Goal: Task Accomplishment & Management: Use online tool/utility

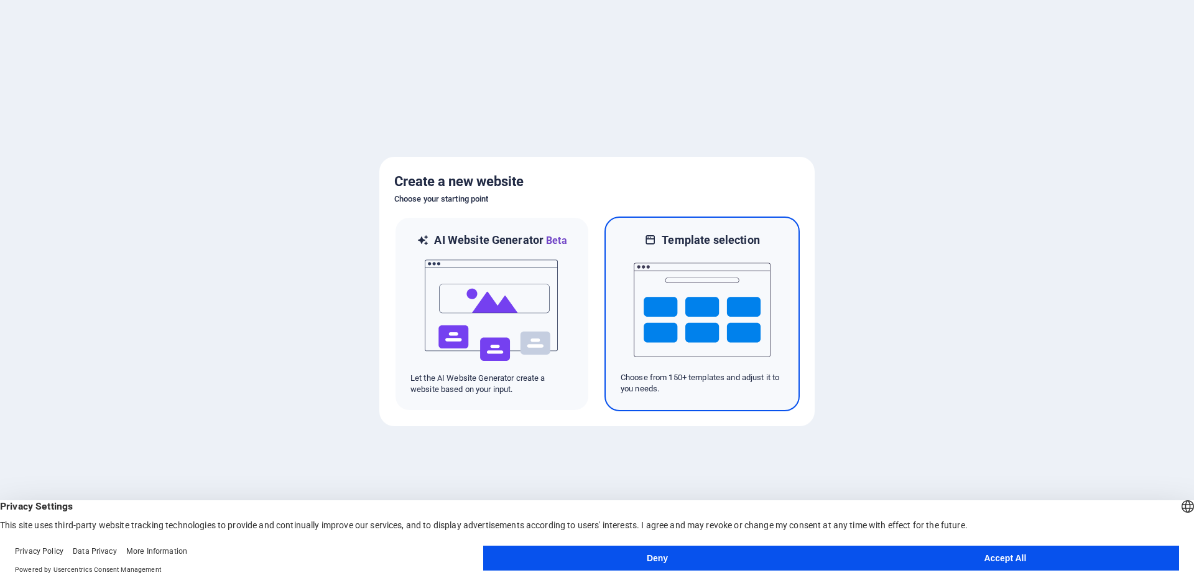
click at [728, 310] on img at bounding box center [702, 310] width 137 height 124
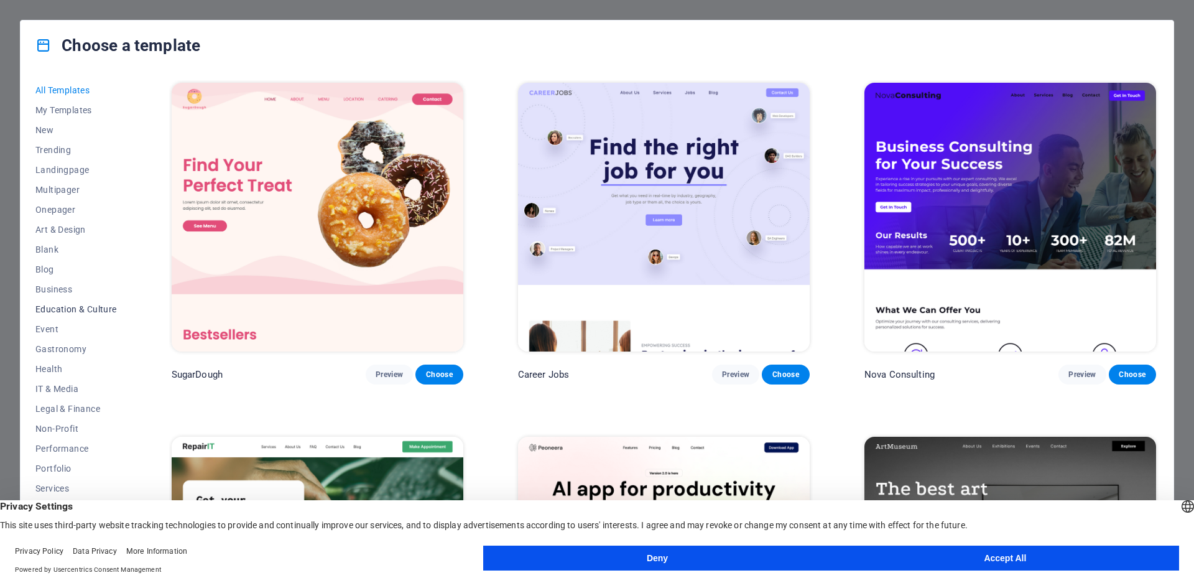
click at [62, 304] on span "Education & Culture" at bounding box center [75, 309] width 81 height 10
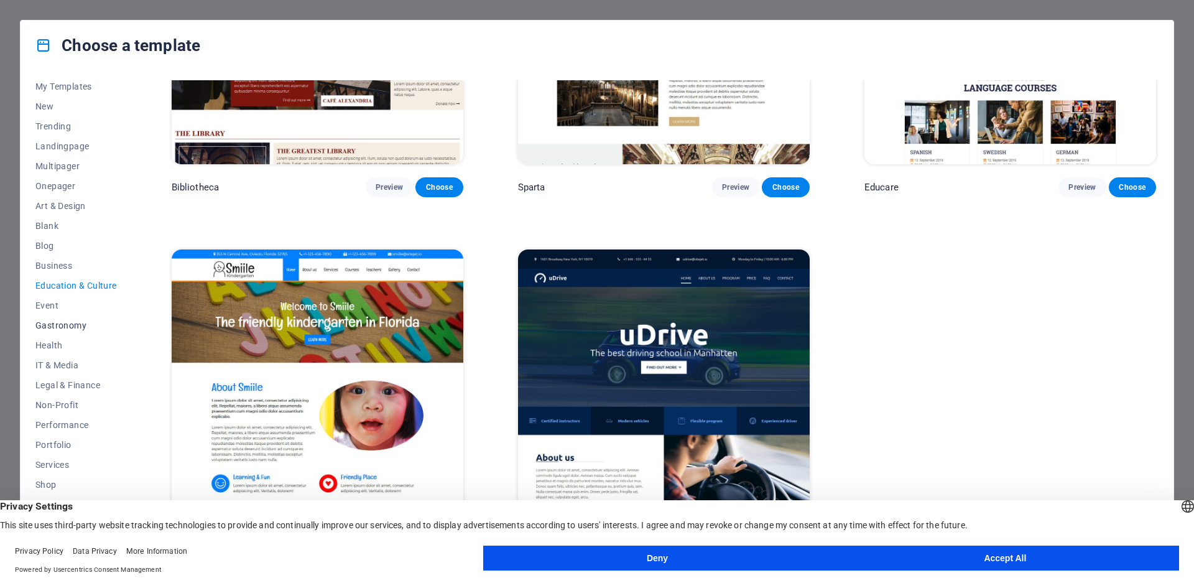
scroll to position [50, 0]
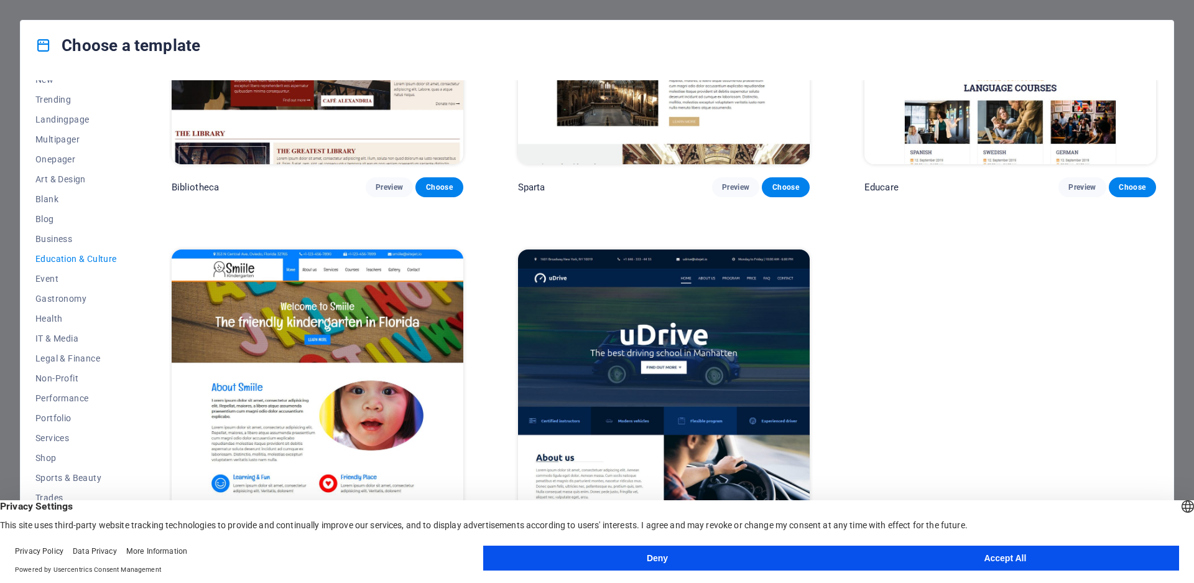
click at [939, 556] on button "Accept All" at bounding box center [1006, 558] width 348 height 25
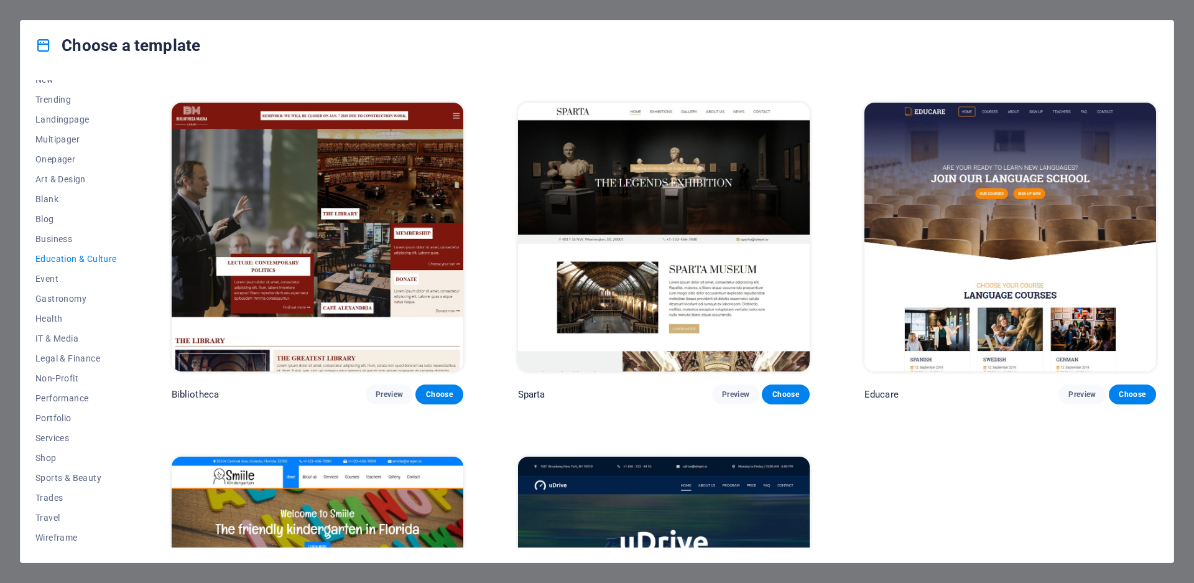
scroll to position [230, 0]
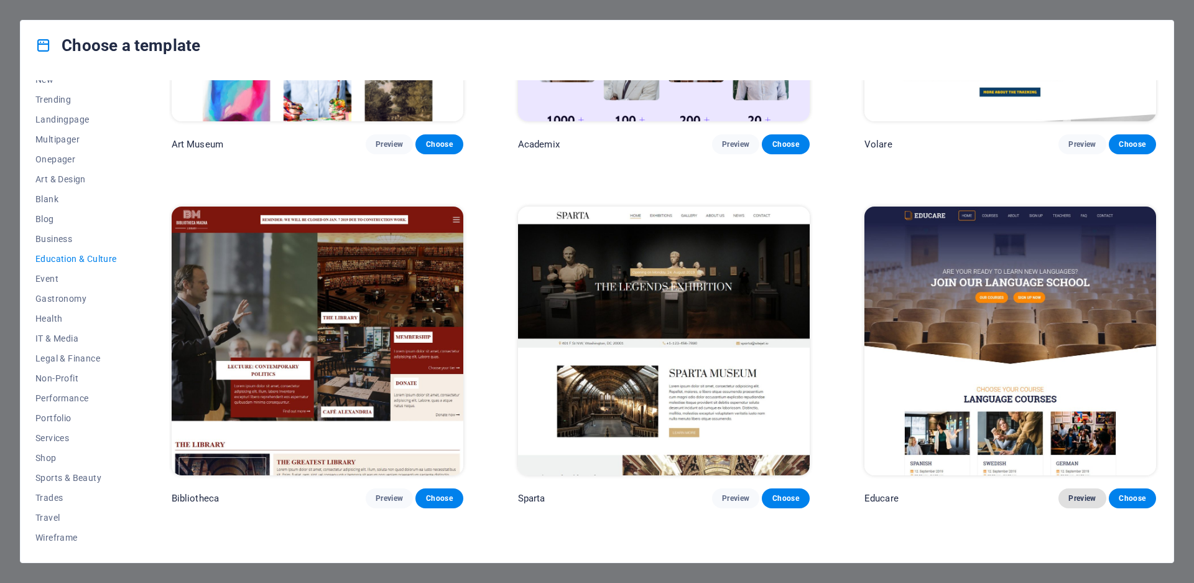
click at [1081, 496] on span "Preview" at bounding box center [1082, 498] width 27 height 10
click at [1069, 497] on span "Preview" at bounding box center [1082, 498] width 27 height 10
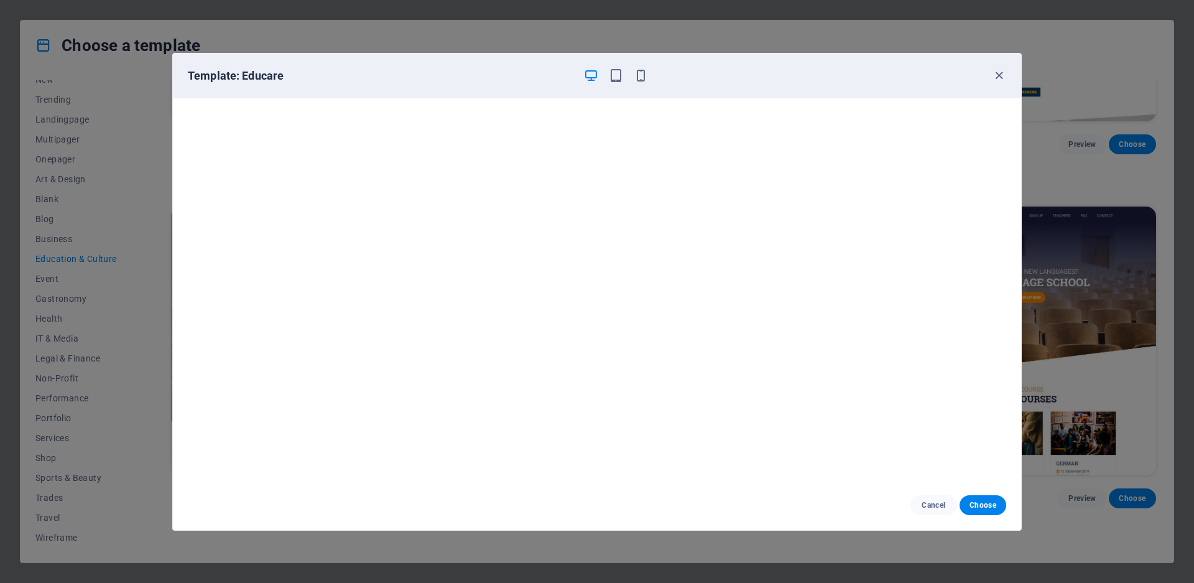
scroll to position [3, 0]
click at [983, 503] on span "Choose" at bounding box center [983, 505] width 27 height 10
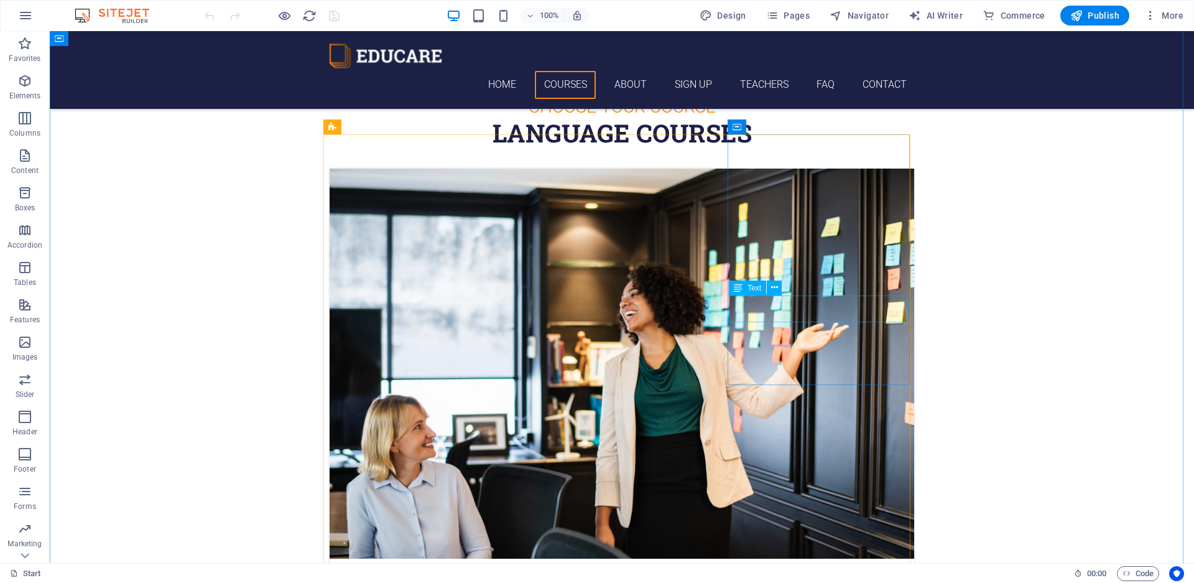
scroll to position [560, 0]
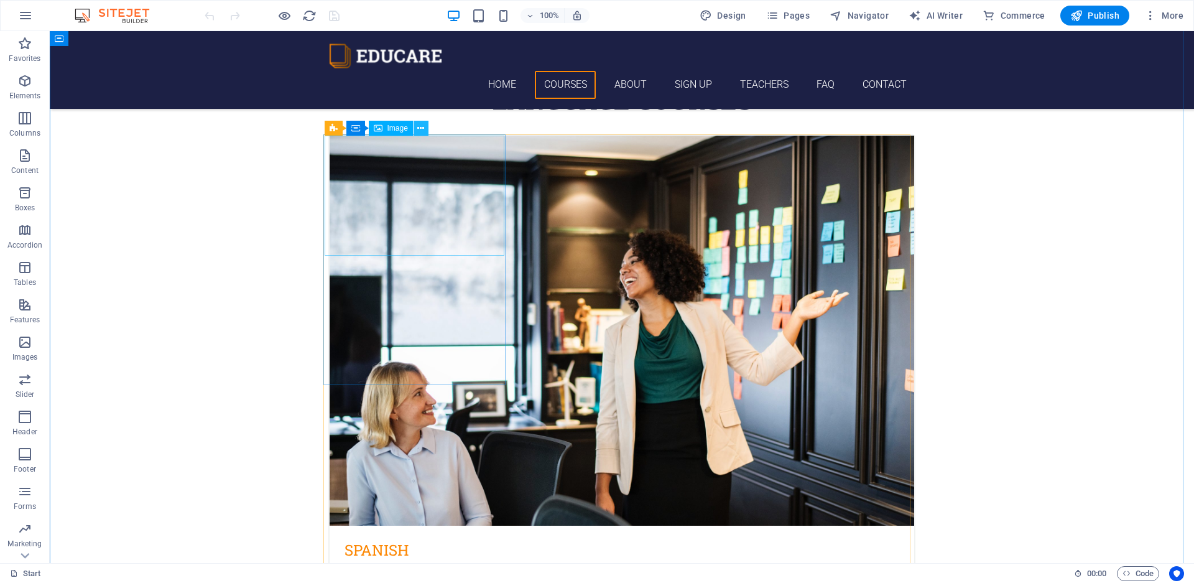
click at [426, 127] on button at bounding box center [421, 128] width 15 height 15
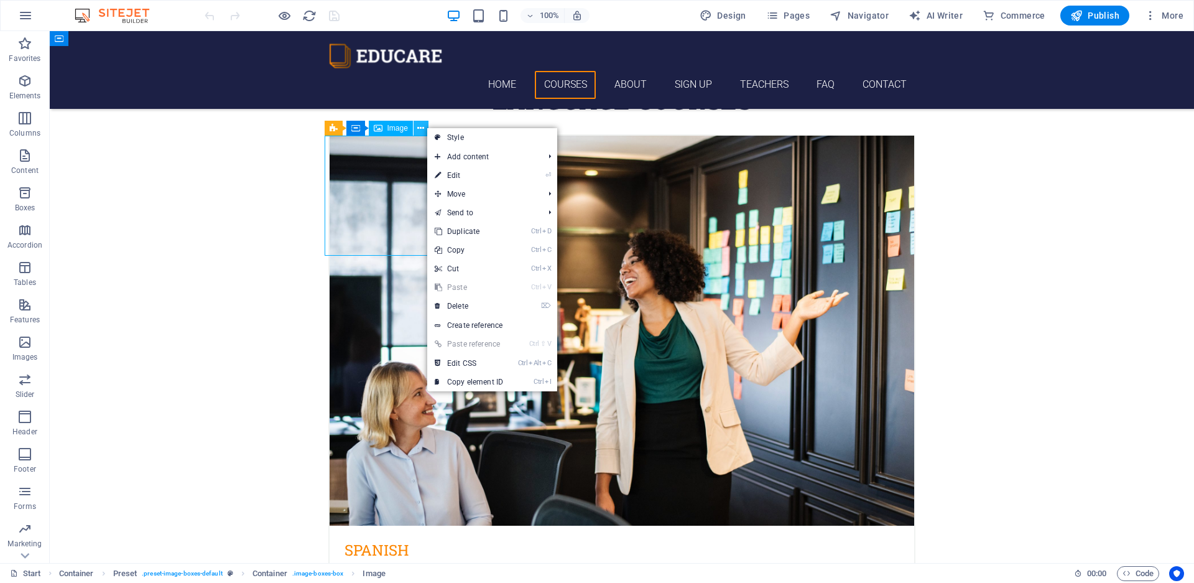
click at [425, 127] on button at bounding box center [421, 128] width 15 height 15
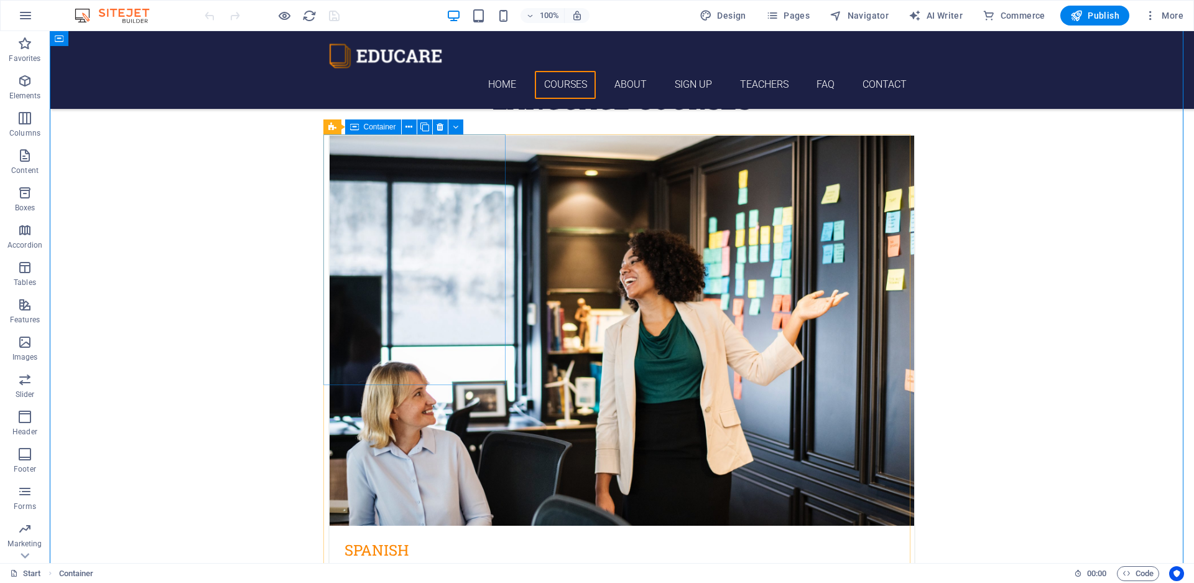
click at [380, 131] on div "Container" at bounding box center [373, 126] width 56 height 15
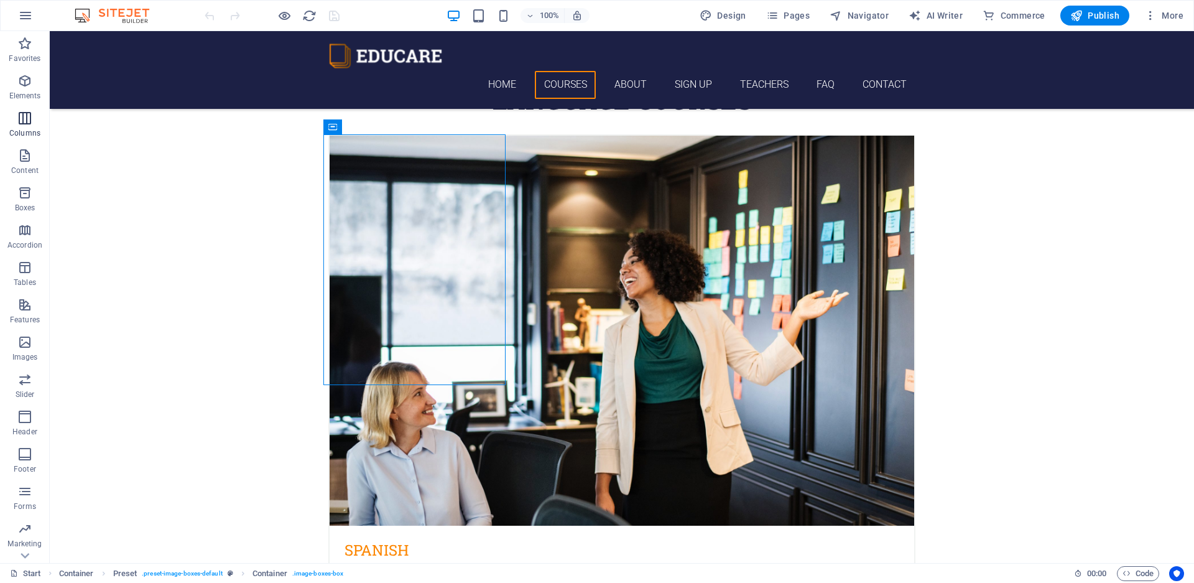
click at [16, 122] on span "Columns" at bounding box center [25, 126] width 50 height 30
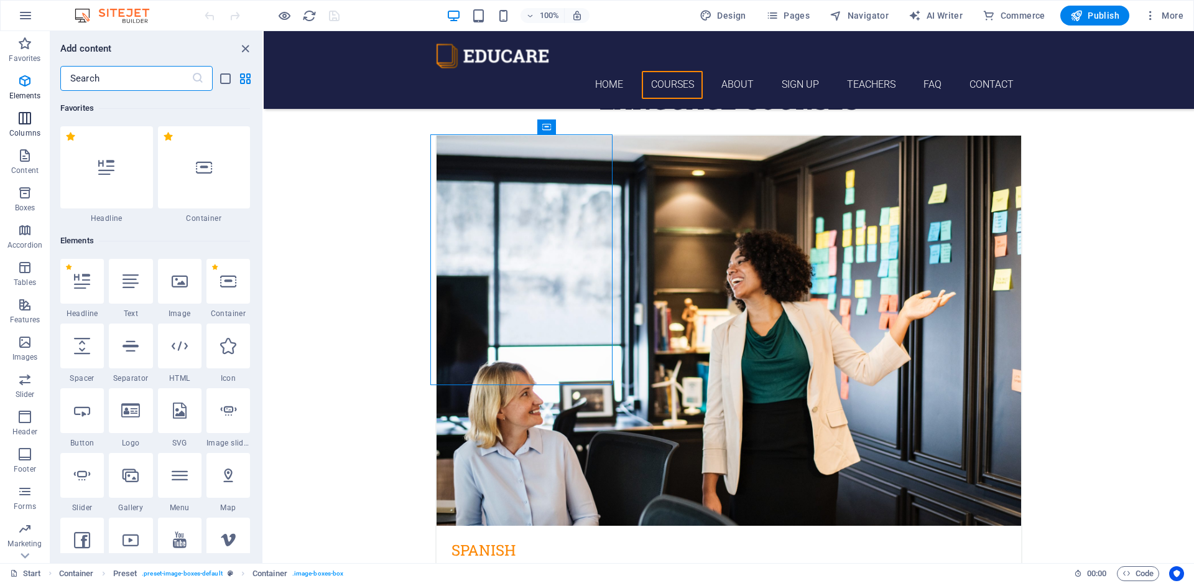
scroll to position [616, 0]
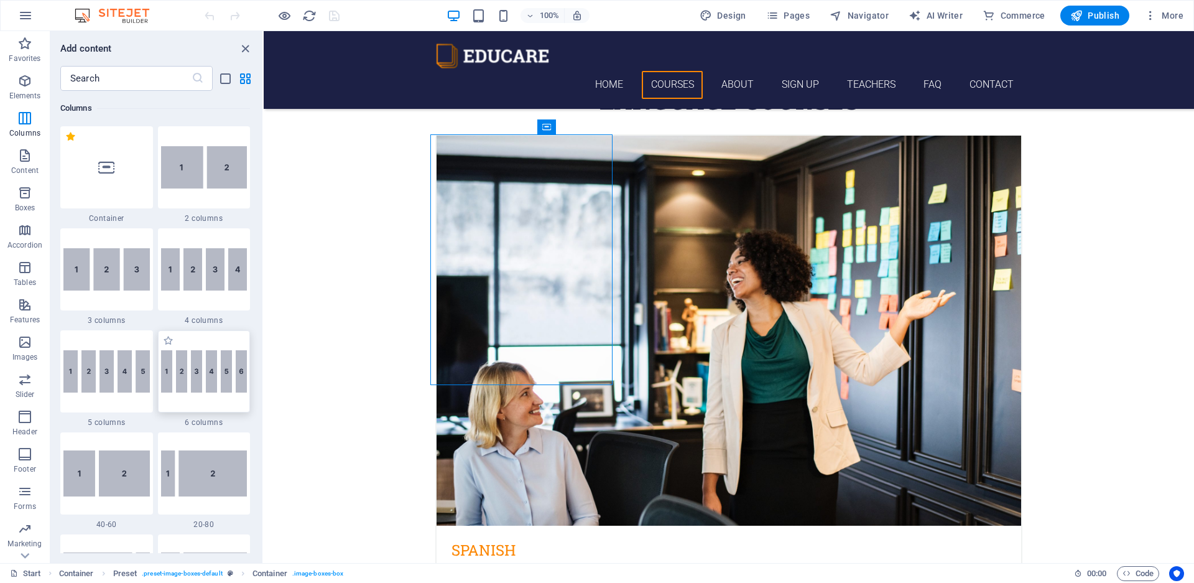
drag, startPoint x: 217, startPoint y: 383, endPoint x: 457, endPoint y: 238, distance: 280.3
click at [217, 383] on img at bounding box center [204, 371] width 86 height 42
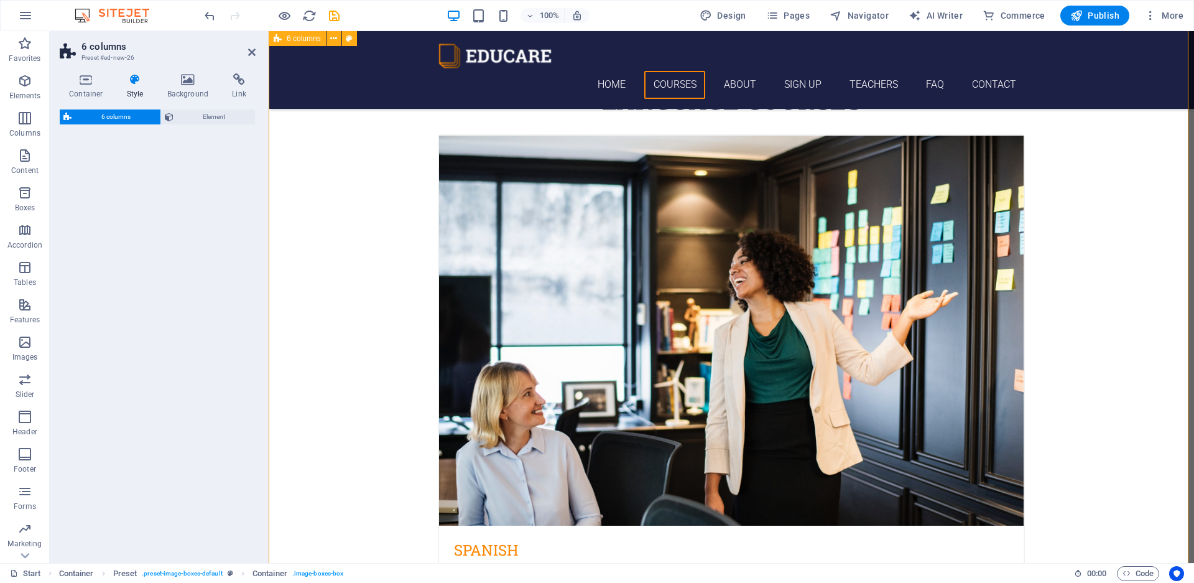
select select "rem"
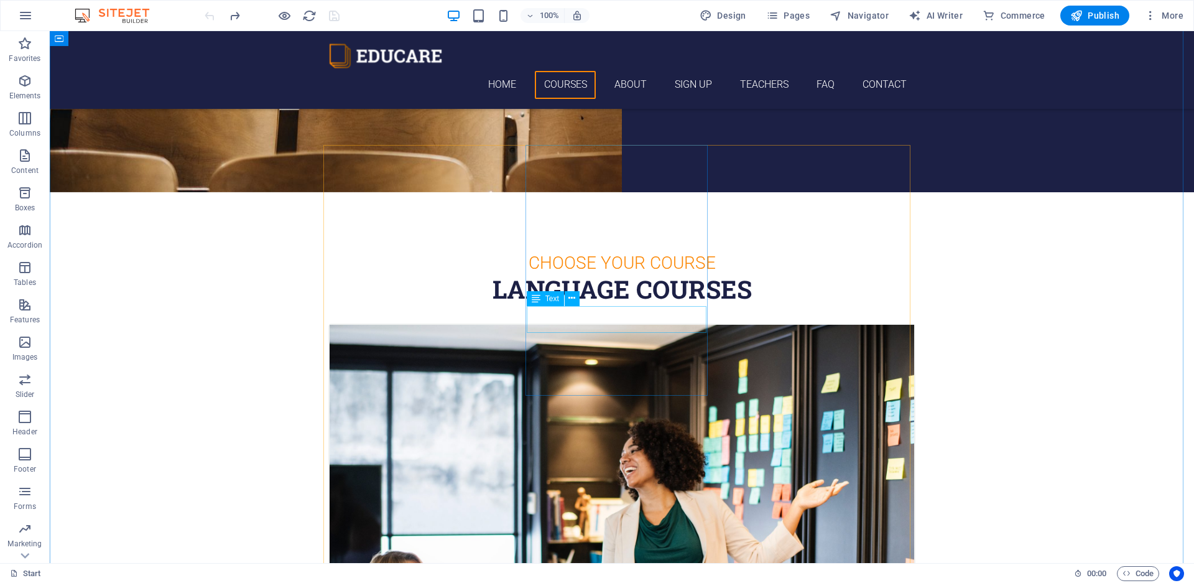
scroll to position [556, 0]
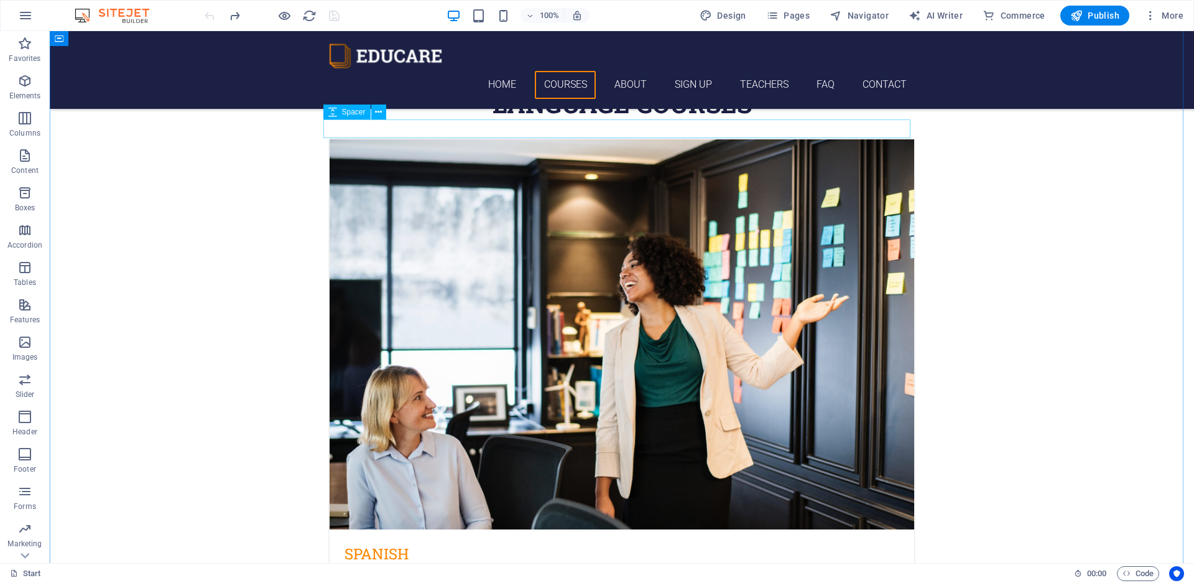
click at [434, 129] on div at bounding box center [621, 128] width 587 height 19
click at [347, 131] on span "Preset" at bounding box center [353, 130] width 22 height 7
click at [376, 131] on icon at bounding box center [376, 130] width 7 height 13
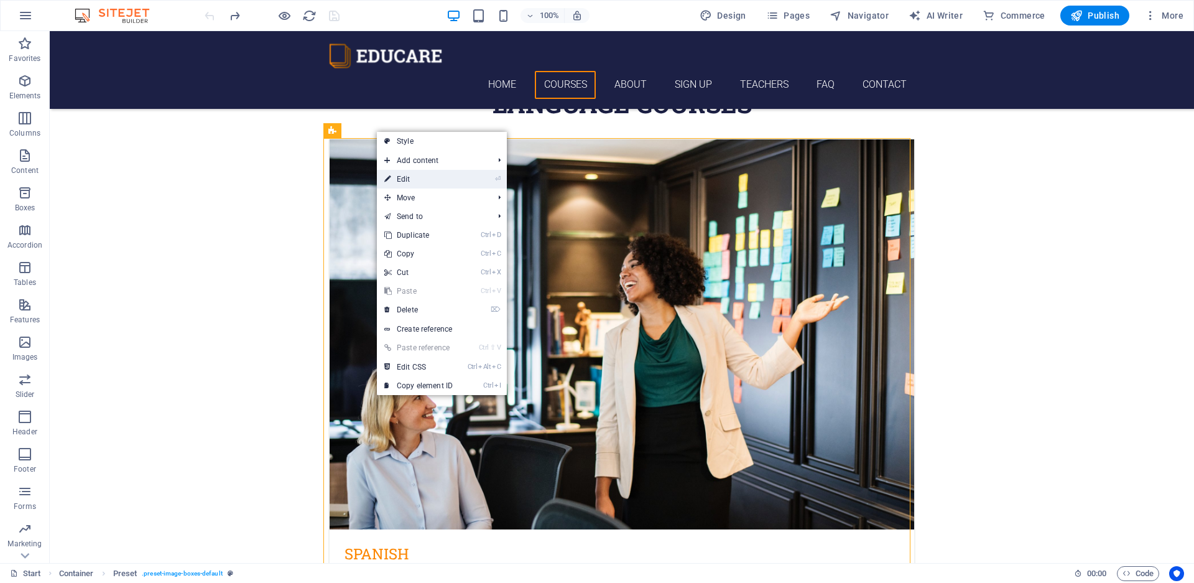
click at [442, 179] on link "⏎ Edit" at bounding box center [418, 179] width 83 height 19
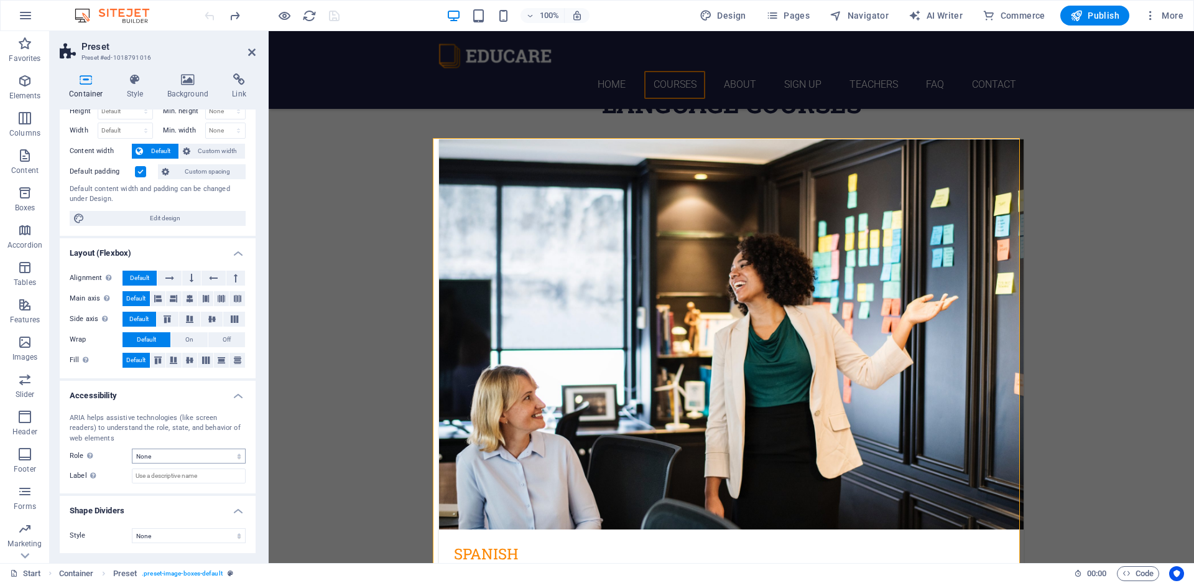
scroll to position [0, 0]
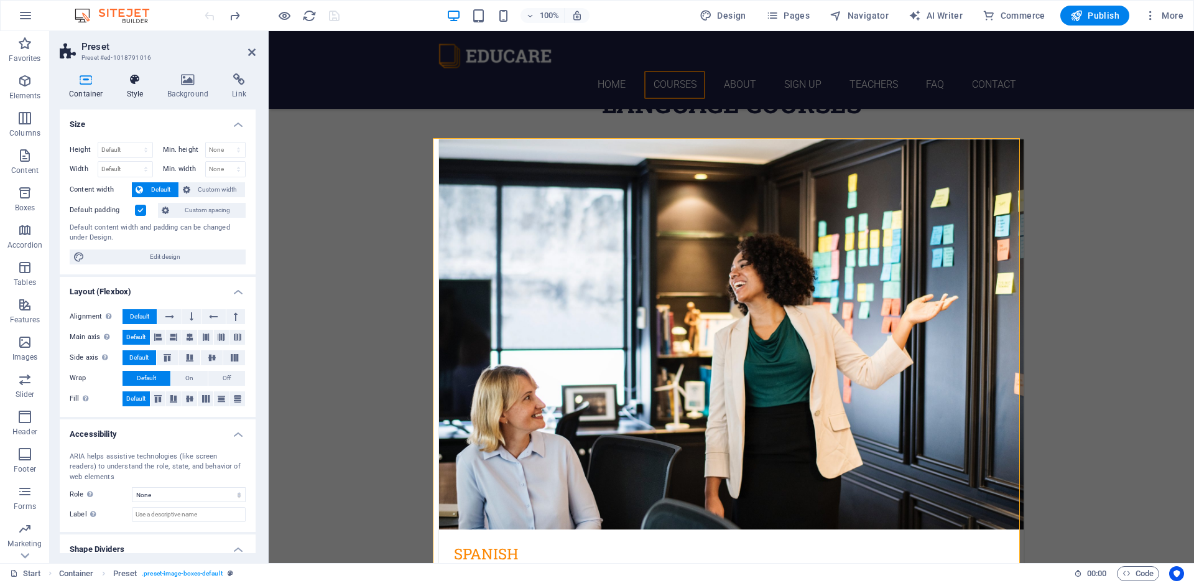
click at [132, 91] on h4 "Style" at bounding box center [138, 86] width 40 height 26
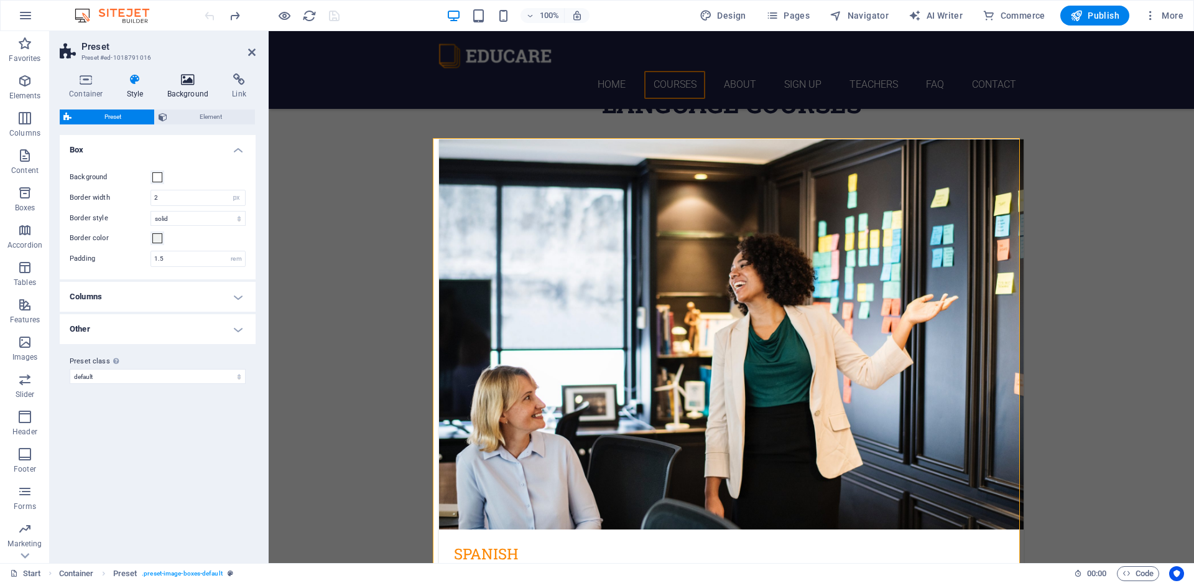
click at [187, 78] on icon at bounding box center [188, 79] width 60 height 12
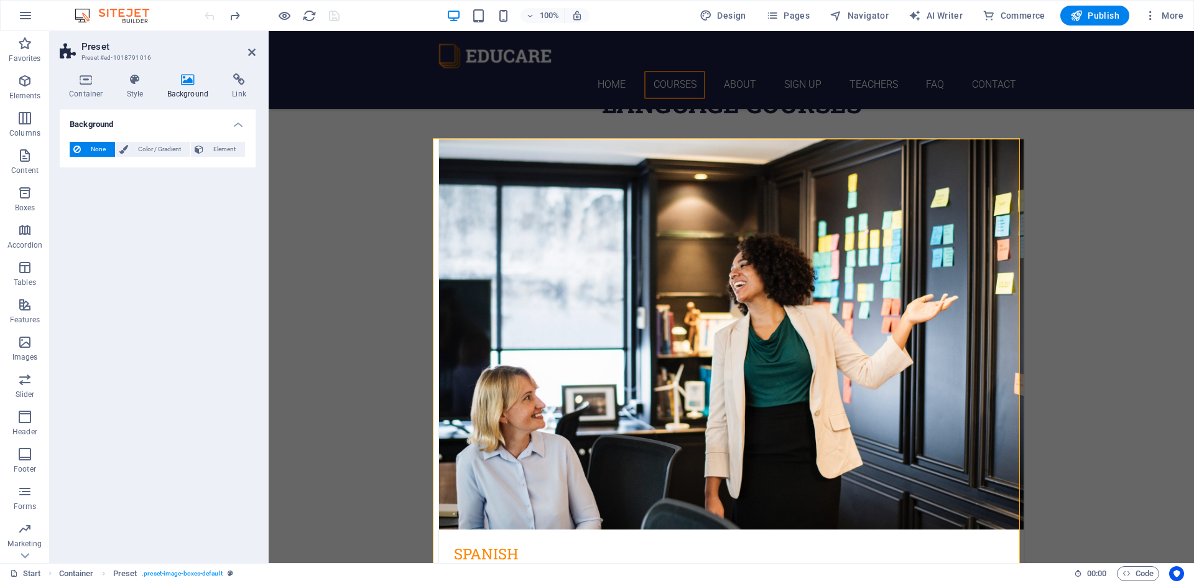
click at [221, 81] on h4 "Background" at bounding box center [190, 86] width 65 height 26
click at [250, 56] on icon at bounding box center [251, 52] width 7 height 10
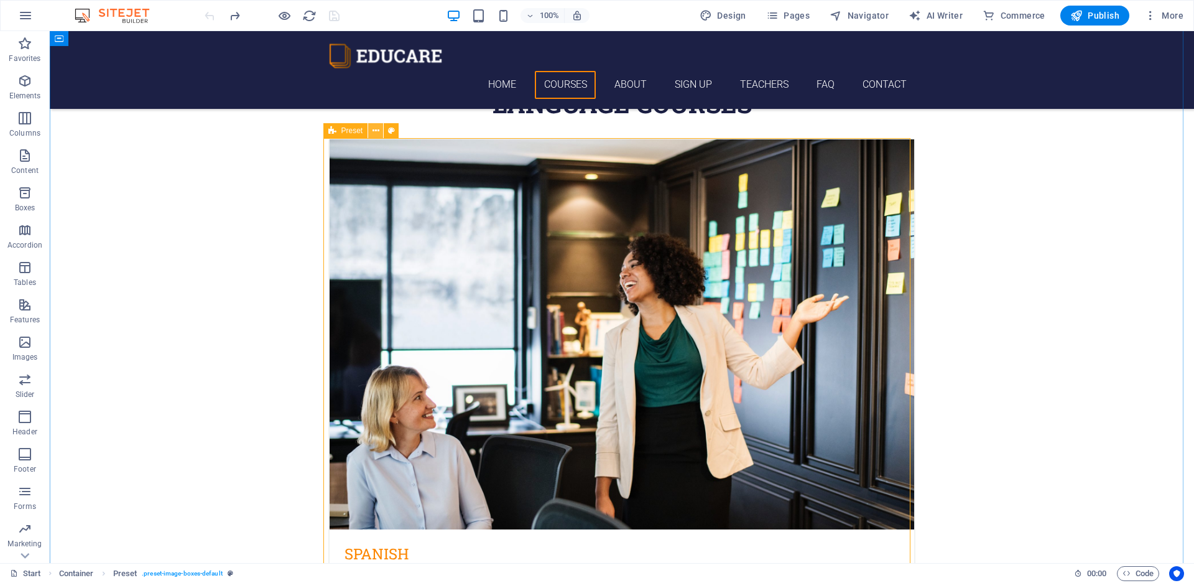
click at [377, 132] on icon at bounding box center [376, 130] width 7 height 13
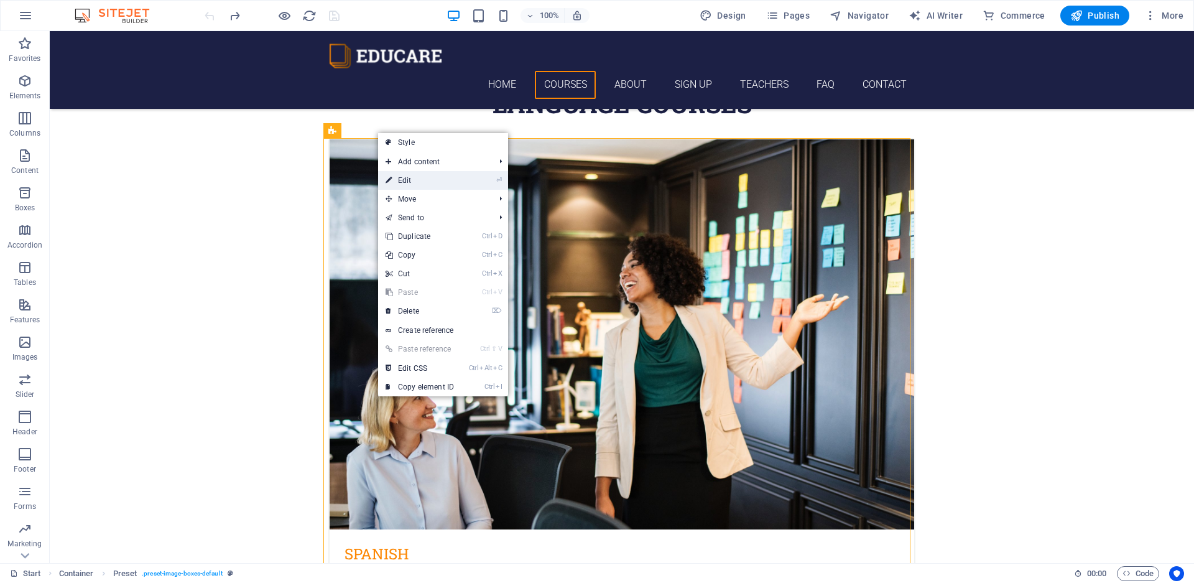
click at [465, 179] on li "⏎ Edit" at bounding box center [443, 180] width 130 height 19
click at [400, 180] on link "⏎ Edit" at bounding box center [419, 180] width 83 height 19
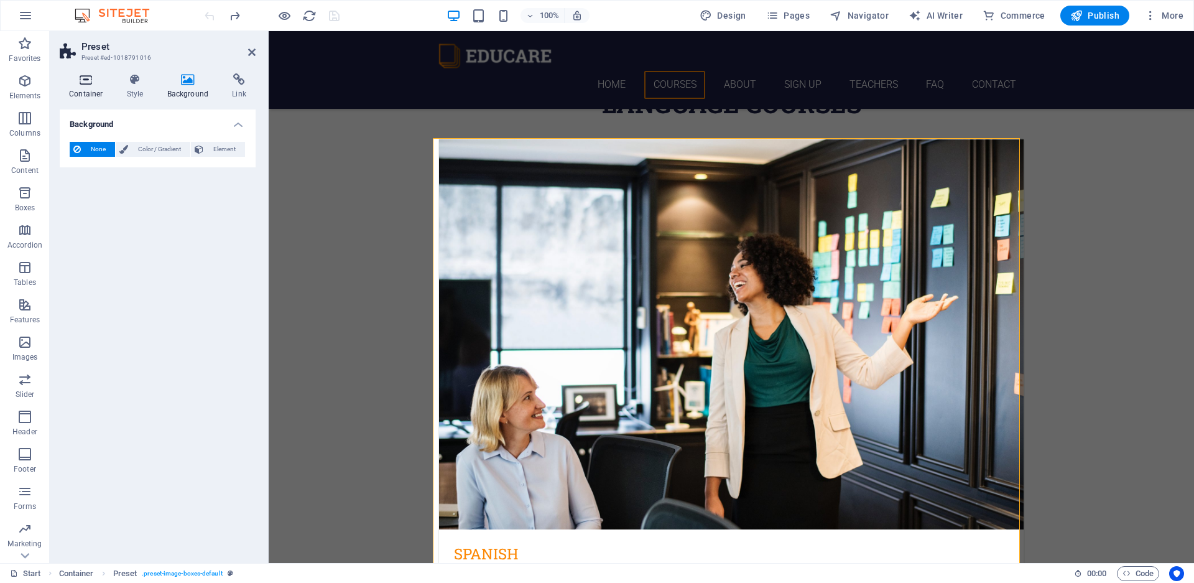
click at [85, 87] on h4 "Container" at bounding box center [89, 86] width 58 height 26
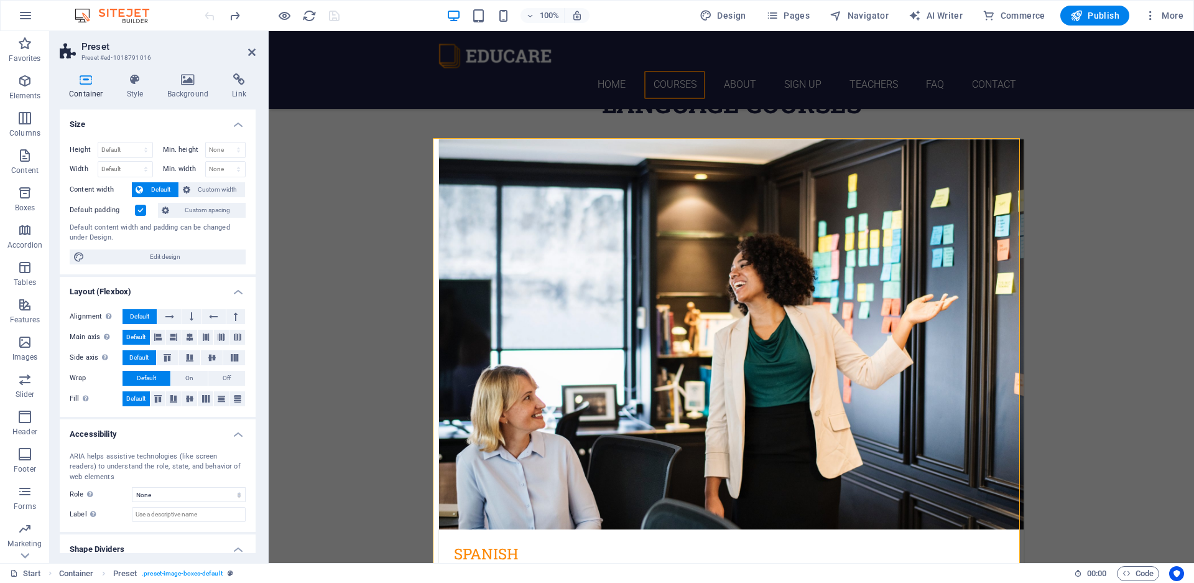
scroll to position [39, 0]
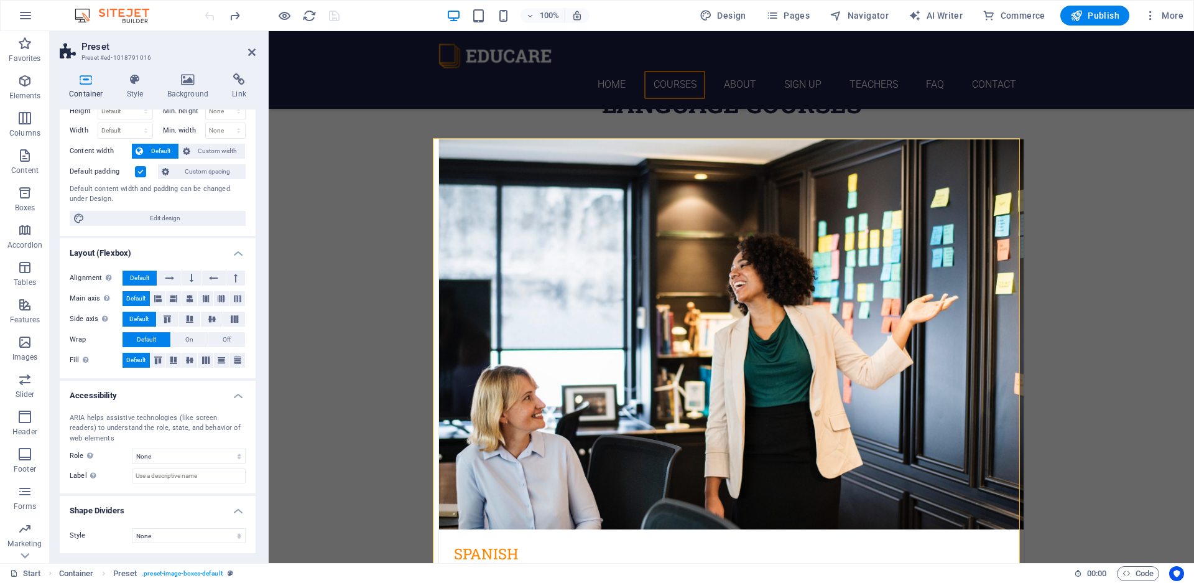
click at [231, 251] on h4 "Layout (Flexbox)" at bounding box center [158, 249] width 196 height 22
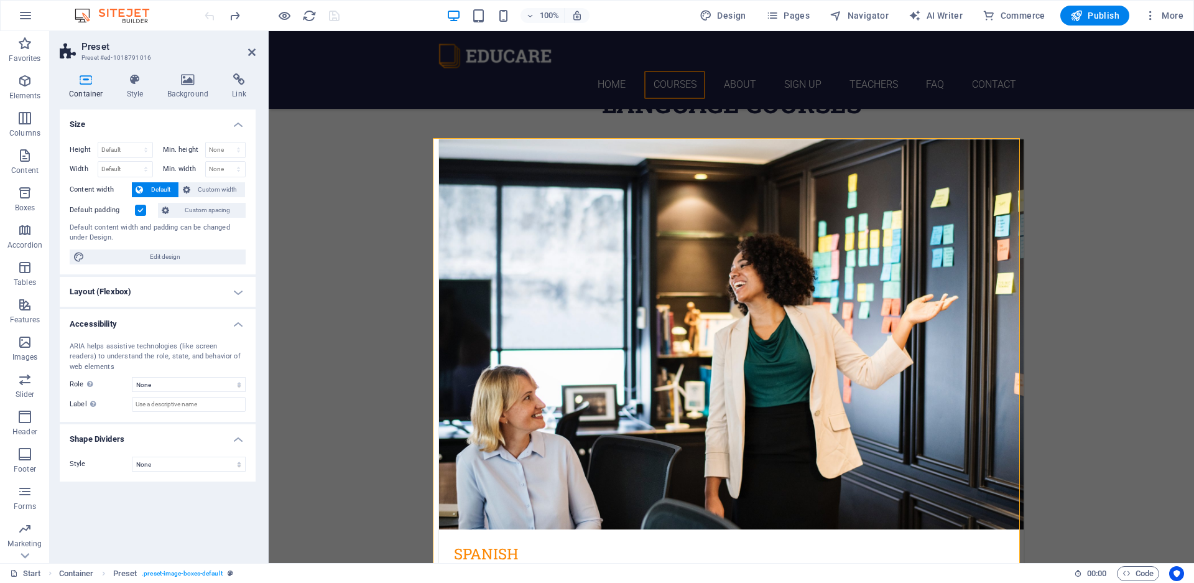
scroll to position [0, 0]
click at [237, 292] on h4 "Layout (Flexbox)" at bounding box center [158, 292] width 196 height 30
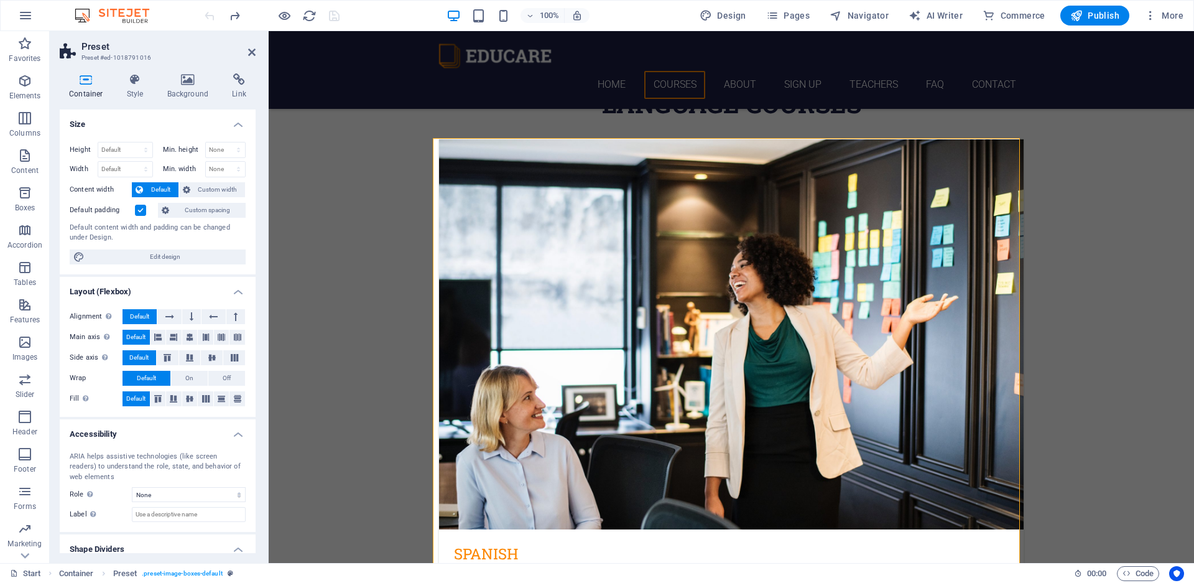
click at [237, 292] on h4 "Layout (Flexbox)" at bounding box center [158, 288] width 196 height 22
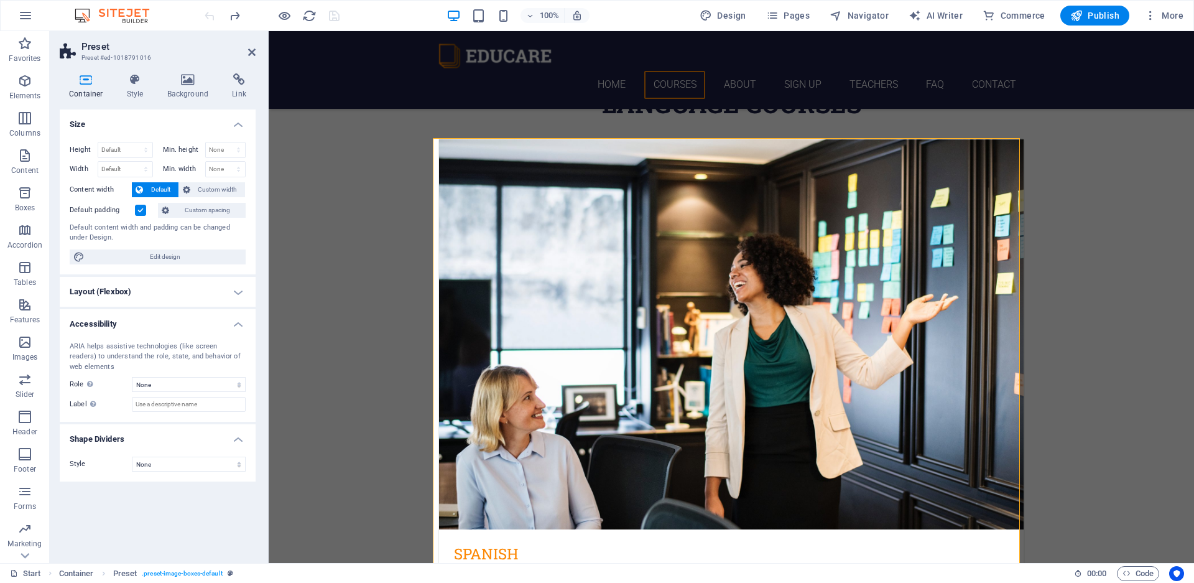
click at [234, 327] on h4 "Accessibility" at bounding box center [158, 320] width 196 height 22
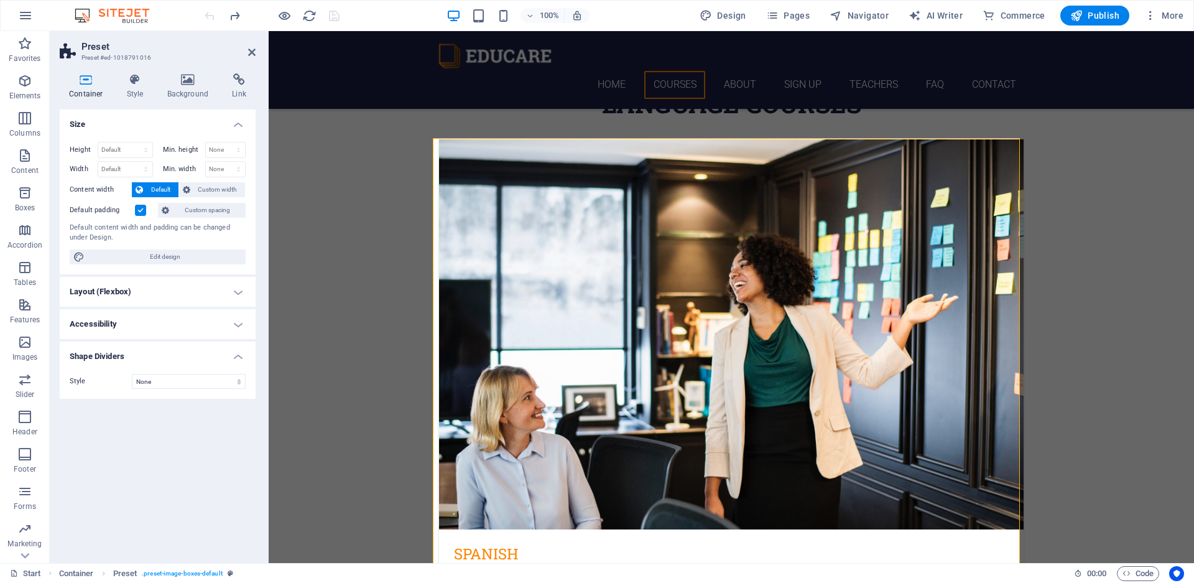
click at [236, 358] on h4 "Shape Dividers" at bounding box center [158, 353] width 196 height 22
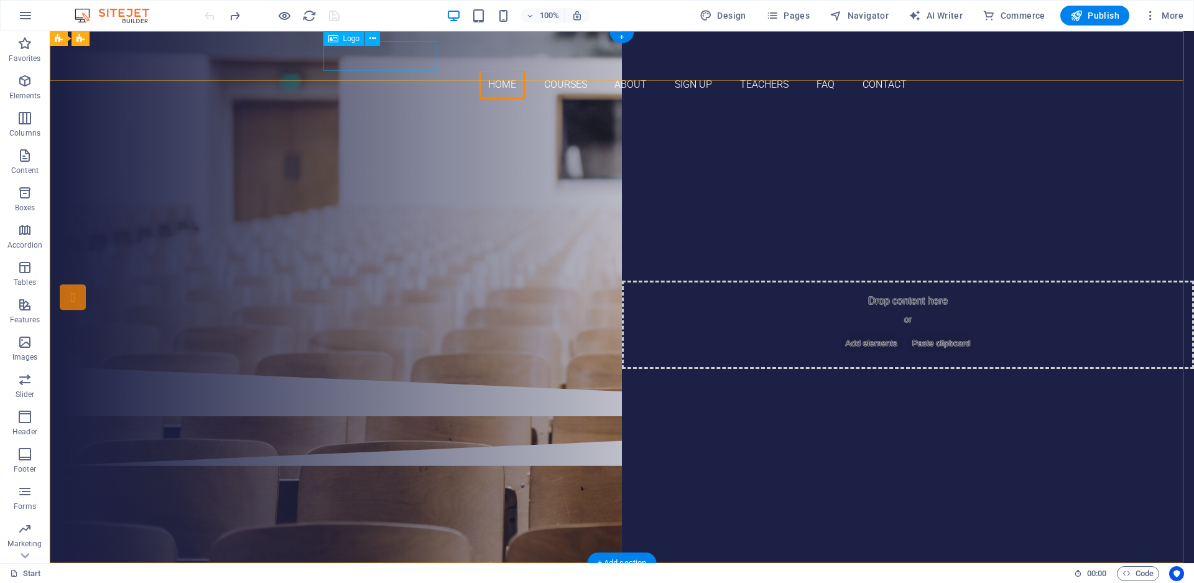
click at [394, 58] on div at bounding box center [621, 56] width 587 height 30
click at [330, 39] on icon at bounding box center [333, 38] width 10 height 15
click at [372, 40] on icon at bounding box center [373, 38] width 7 height 13
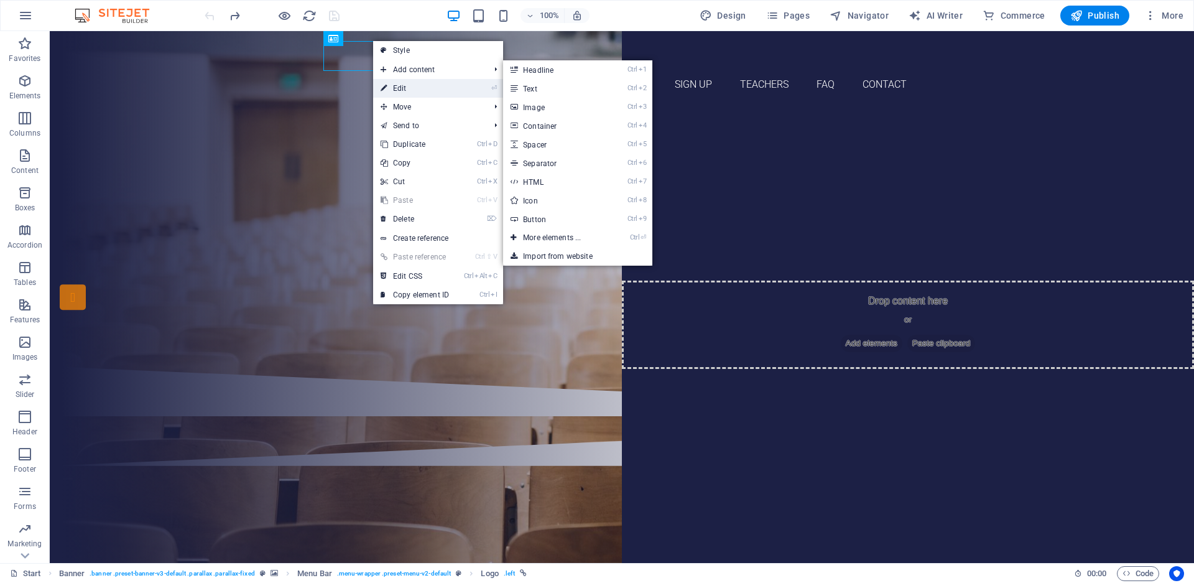
click at [426, 86] on link "⏎ Edit" at bounding box center [414, 88] width 83 height 19
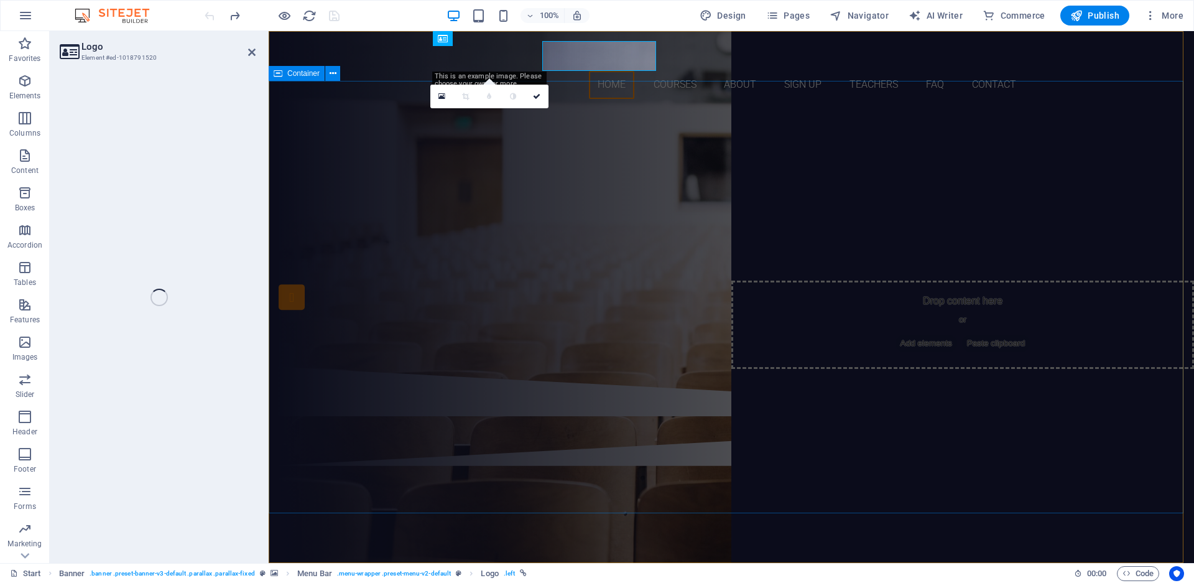
select select "px"
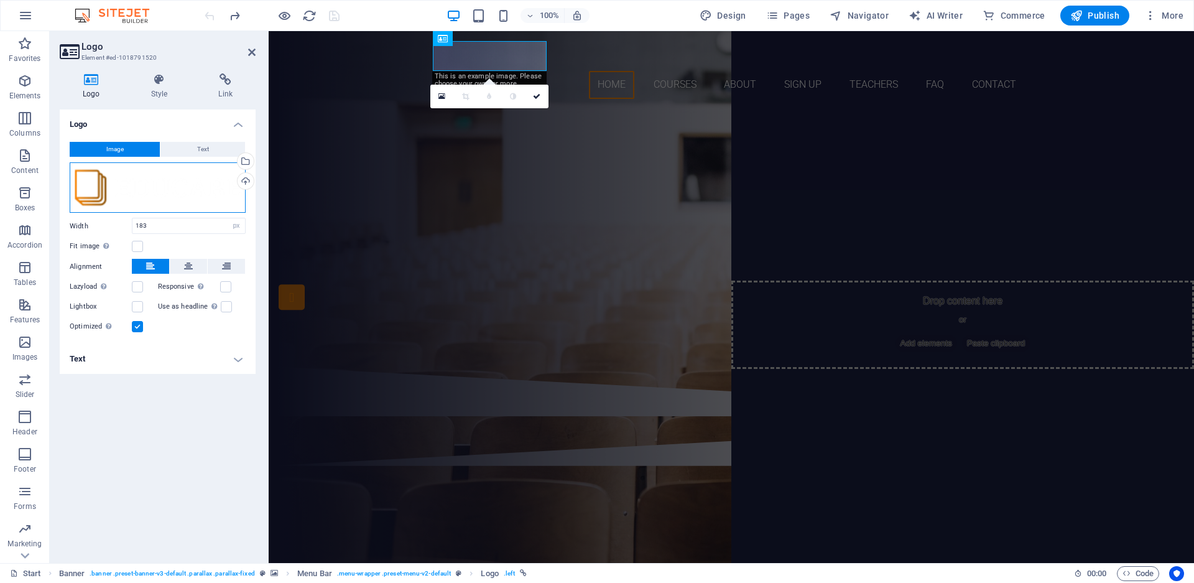
click at [91, 186] on div "Drag files here, click to choose files or select files from Files or our free s…" at bounding box center [158, 187] width 176 height 51
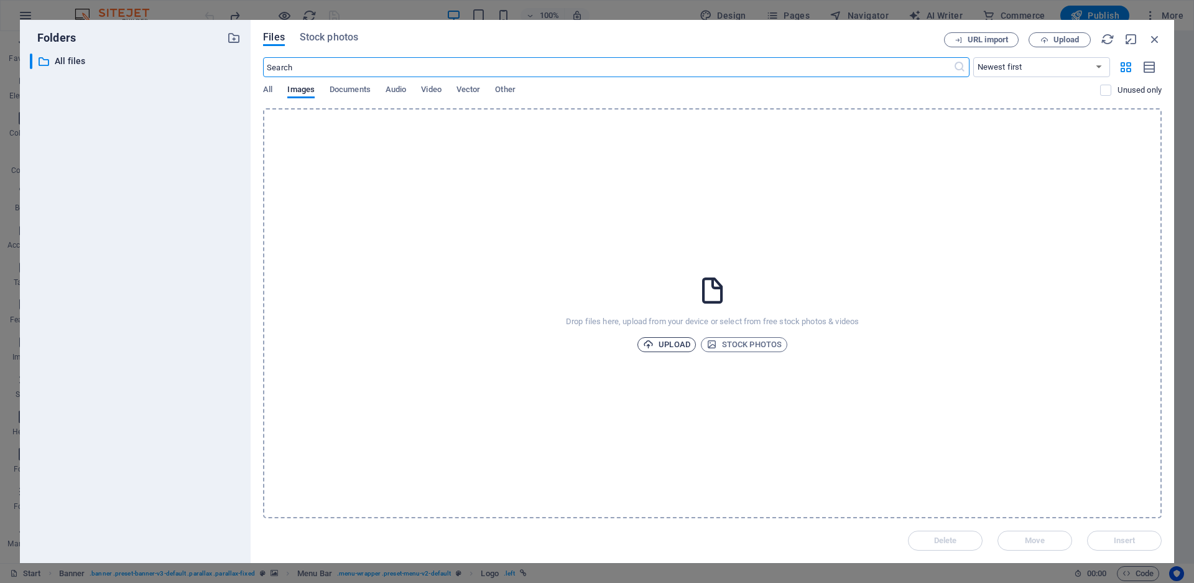
click at [673, 344] on span "Upload" at bounding box center [666, 344] width 47 height 15
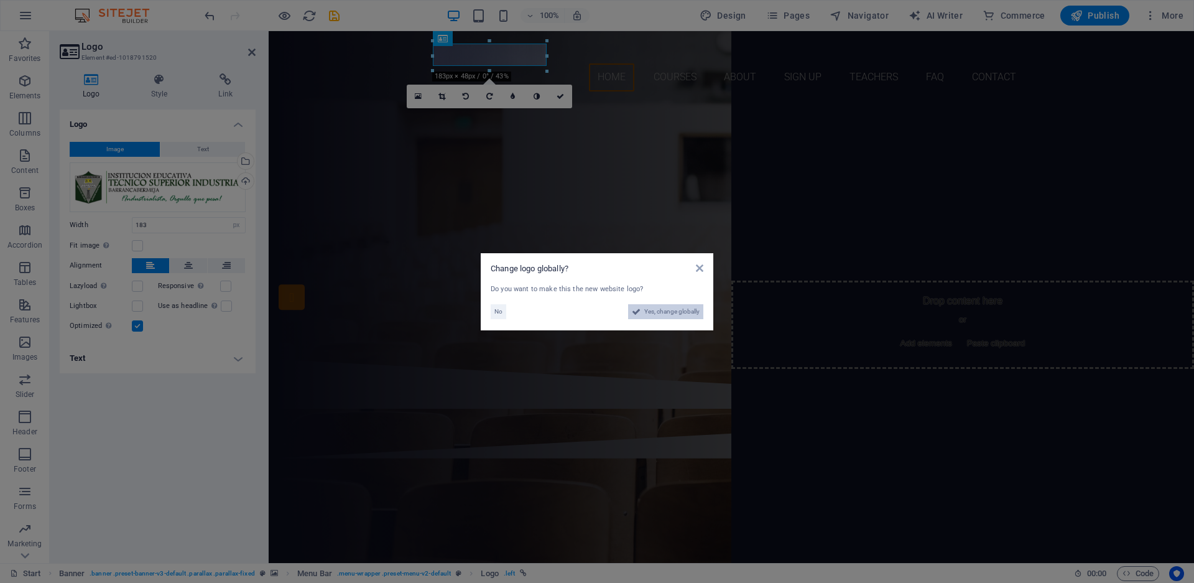
drag, startPoint x: 676, startPoint y: 310, endPoint x: 322, endPoint y: 169, distance: 380.5
click at [676, 310] on span "Yes, change globally" at bounding box center [671, 311] width 55 height 15
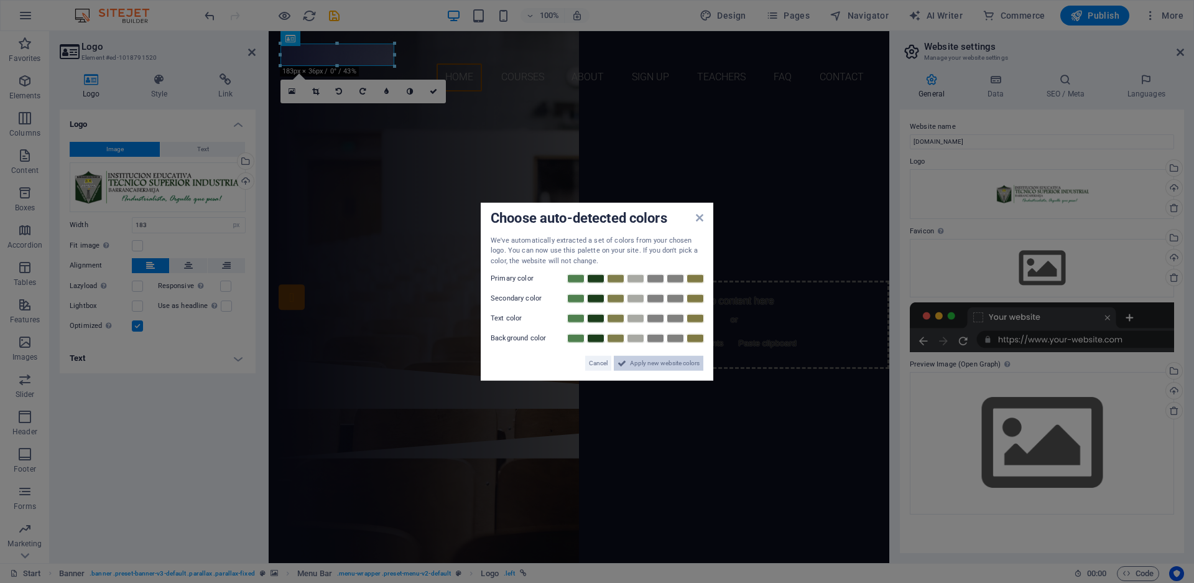
drag, startPoint x: 638, startPoint y: 366, endPoint x: 369, endPoint y: 335, distance: 271.2
click at [638, 366] on span "Apply new website colors" at bounding box center [665, 363] width 70 height 15
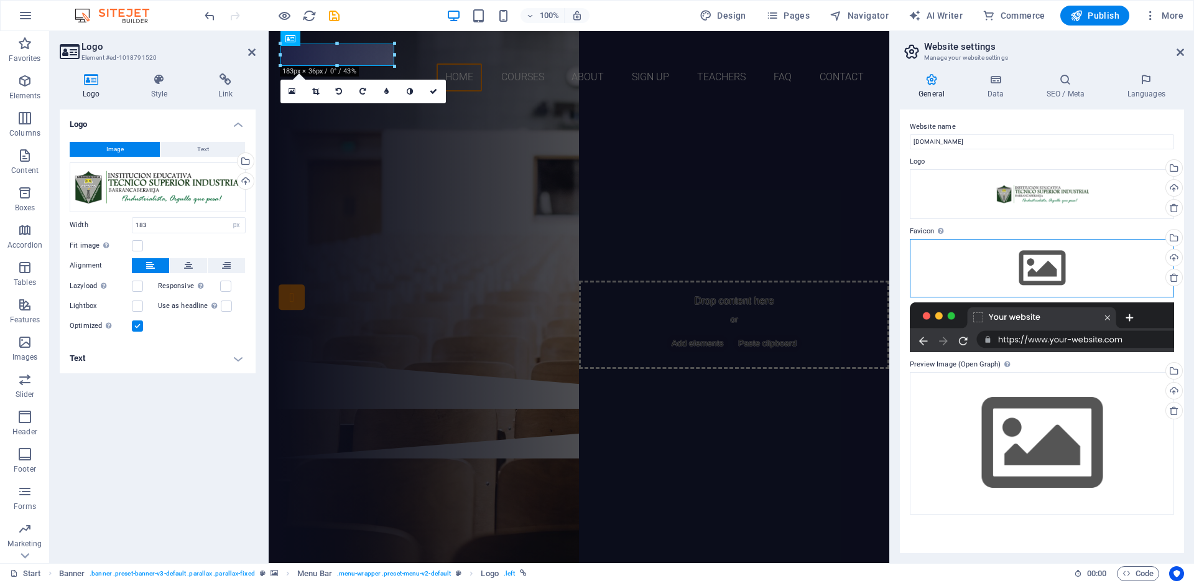
click at [1082, 275] on div "Drag files here, click to choose files or select files from Files or our free s…" at bounding box center [1042, 268] width 264 height 58
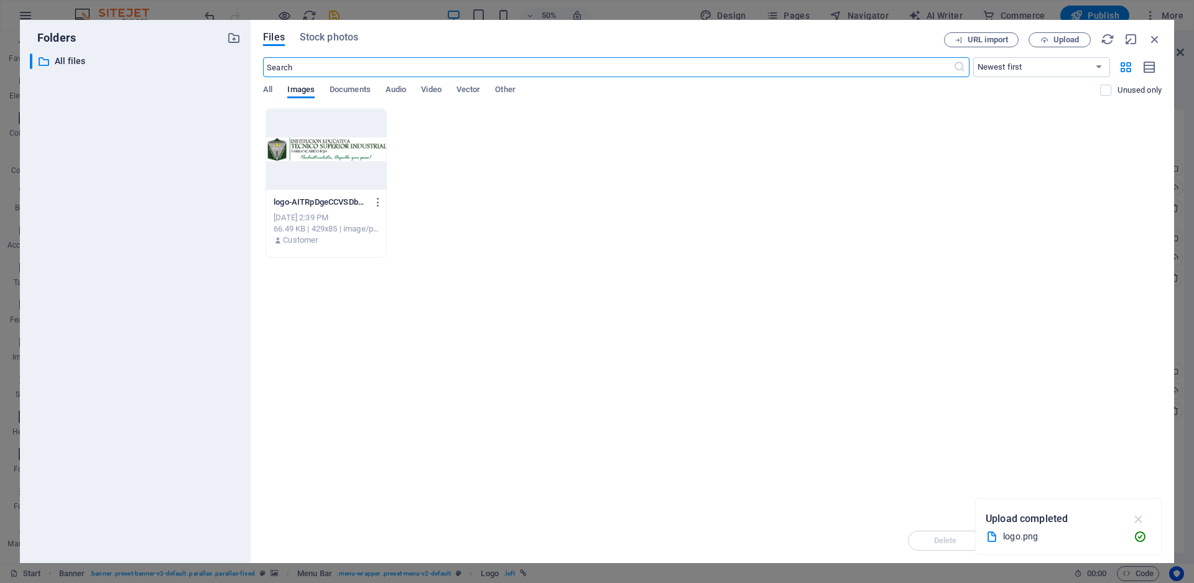
click at [1141, 516] on icon "button" at bounding box center [1139, 519] width 14 height 14
click at [461, 214] on div "logo-AITRpDgeCCVSDbFIYZt71Q.png logo-AITRpDgeCCVSDbFIYZt71Q.png [DATE] 2:39 PM …" at bounding box center [712, 182] width 899 height 149
click at [703, 276] on div "Drop files here to upload them instantly logo-AITRpDgeCCVSDbFIYZt71Q.png logo-A…" at bounding box center [712, 313] width 899 height 410
click at [1070, 32] on button "Upload" at bounding box center [1060, 39] width 62 height 15
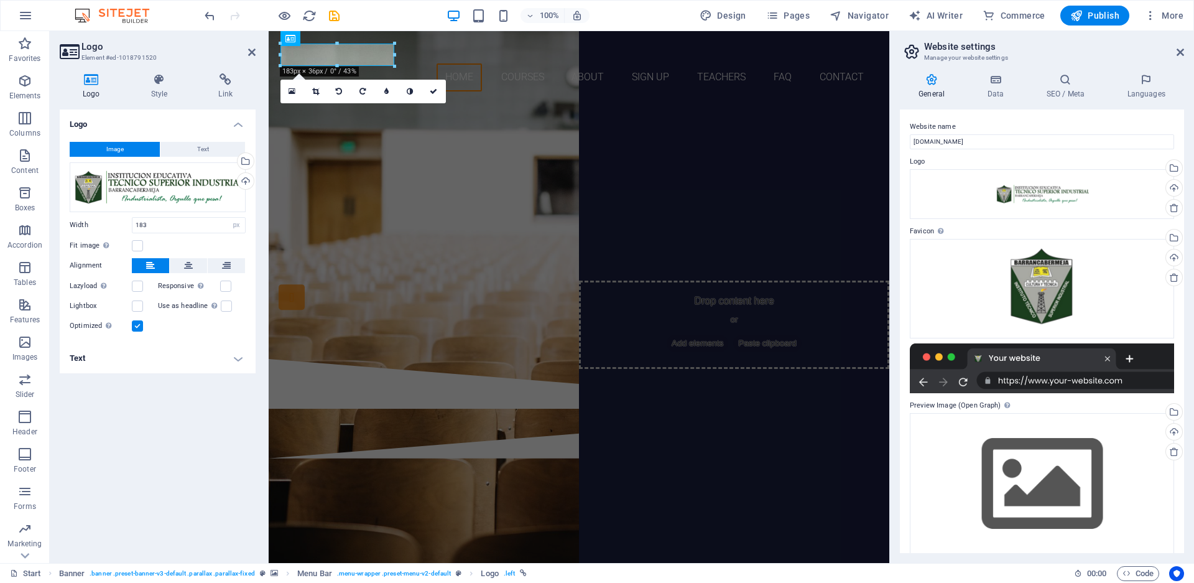
drag, startPoint x: 888, startPoint y: 81, endPoint x: 1170, endPoint y: 55, distance: 283.6
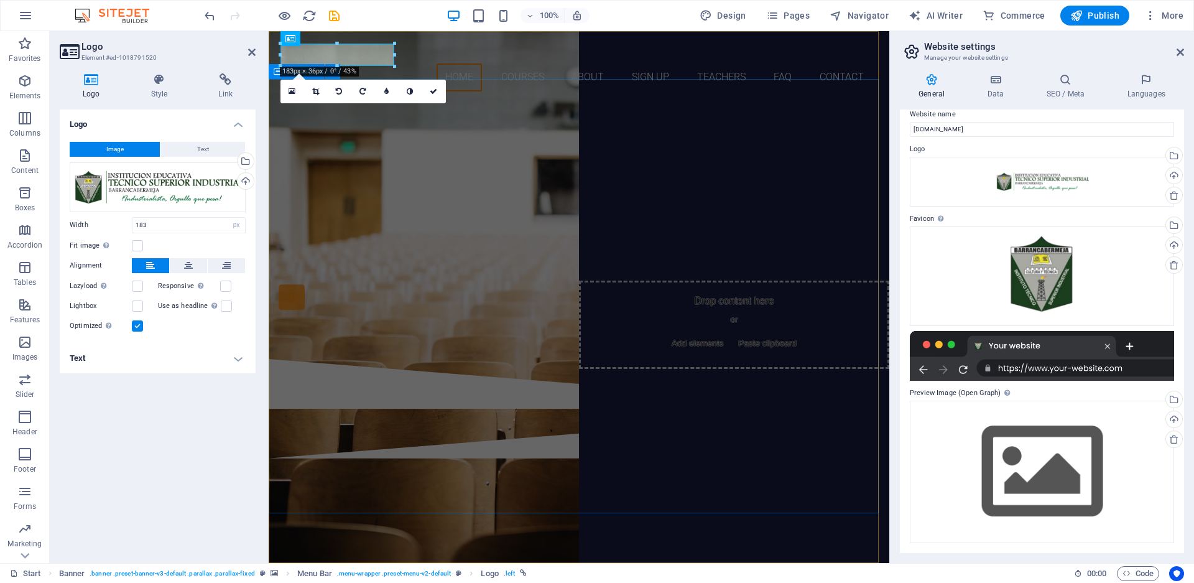
click at [476, 163] on div "Are you ready to learn new languages? Join our Language School Our Courses Sign…" at bounding box center [579, 230] width 621 height 258
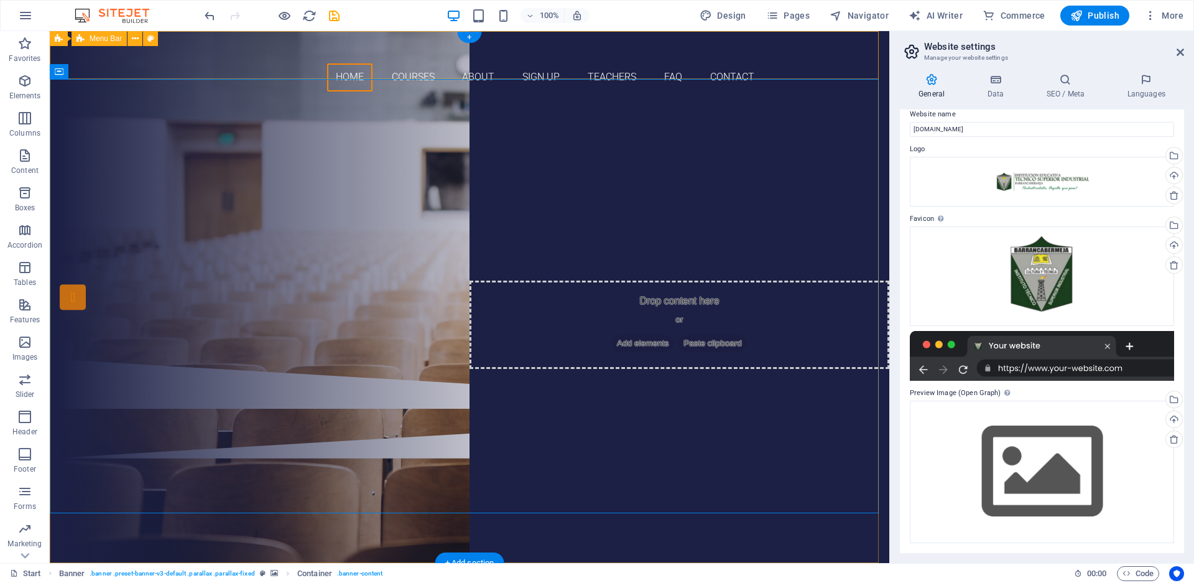
click at [198, 70] on div "Home Courses About Sign up Teachers FAQ Contact Menu" at bounding box center [470, 66] width 840 height 70
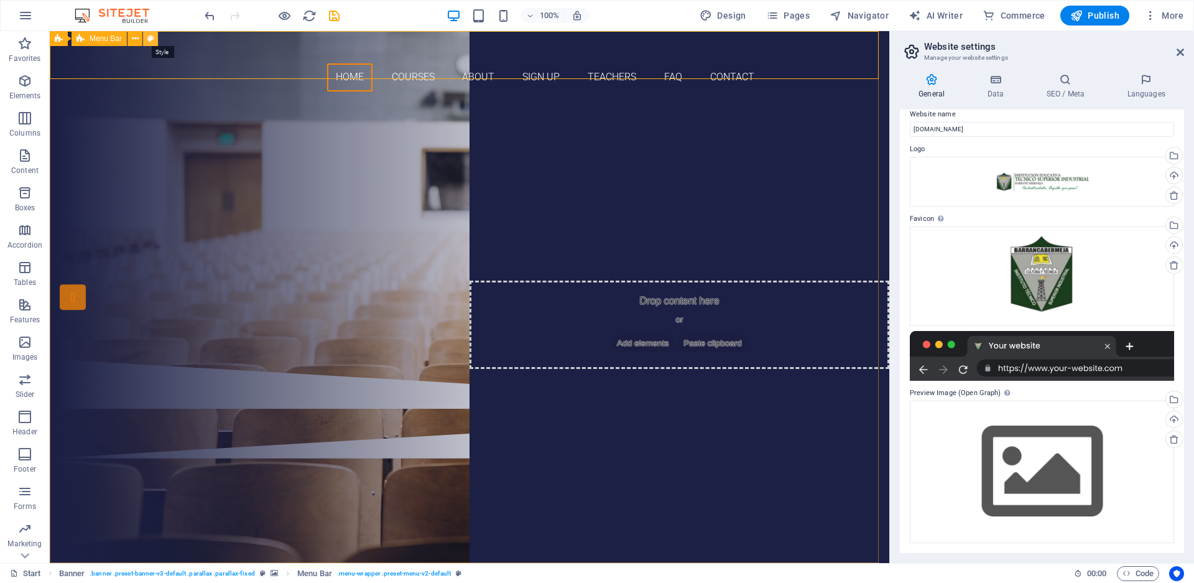
click at [148, 34] on icon at bounding box center [150, 38] width 7 height 13
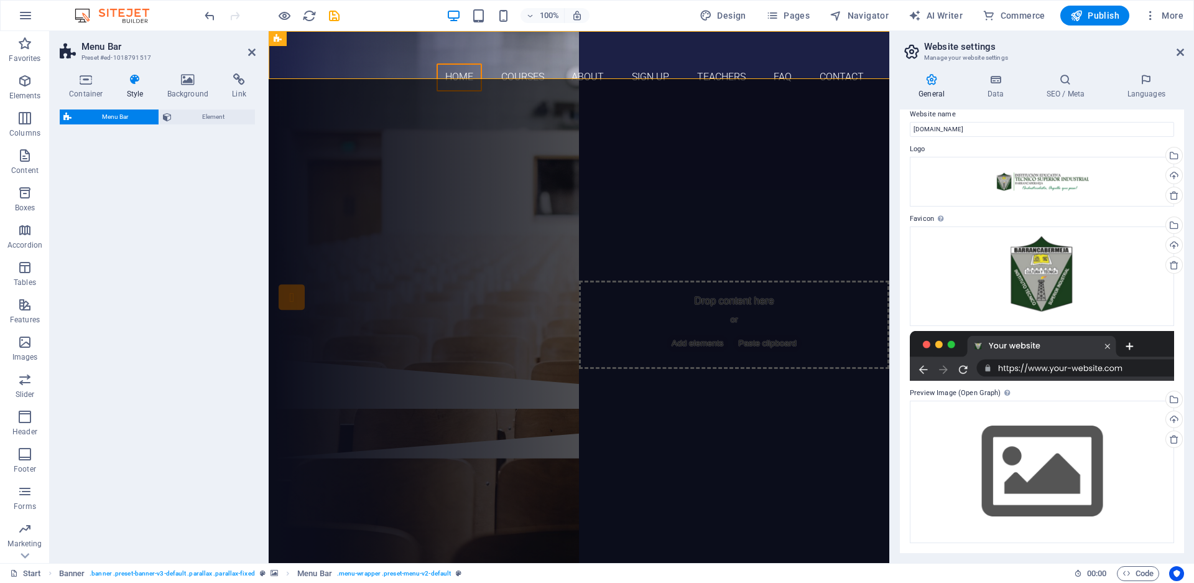
click at [108, 115] on span "Menu Bar" at bounding box center [115, 116] width 80 height 15
select select "rem"
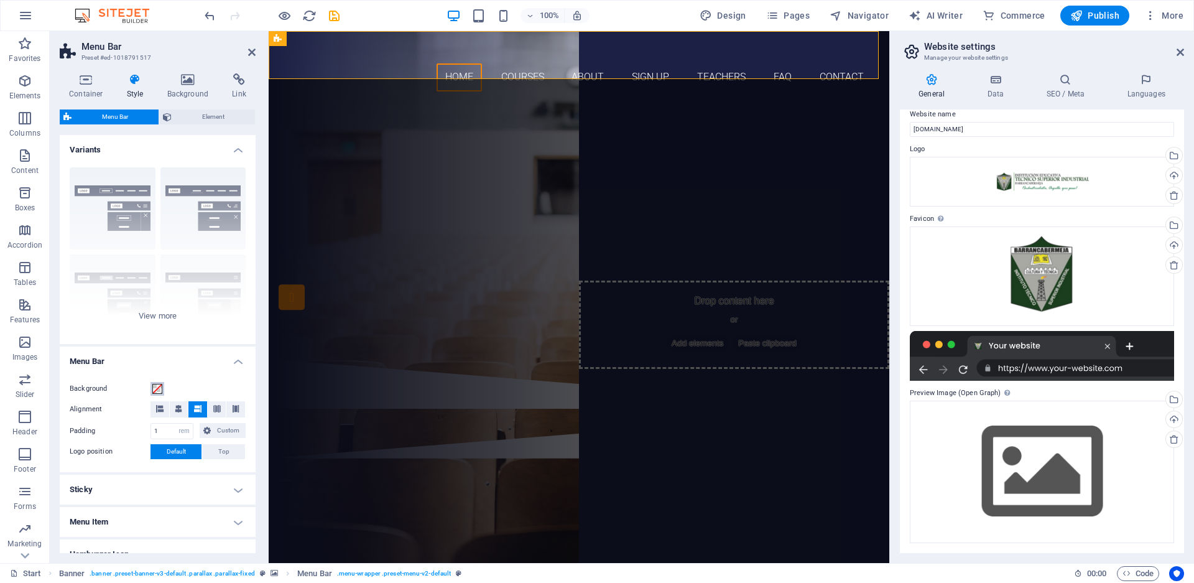
click at [154, 388] on span at bounding box center [157, 389] width 10 height 10
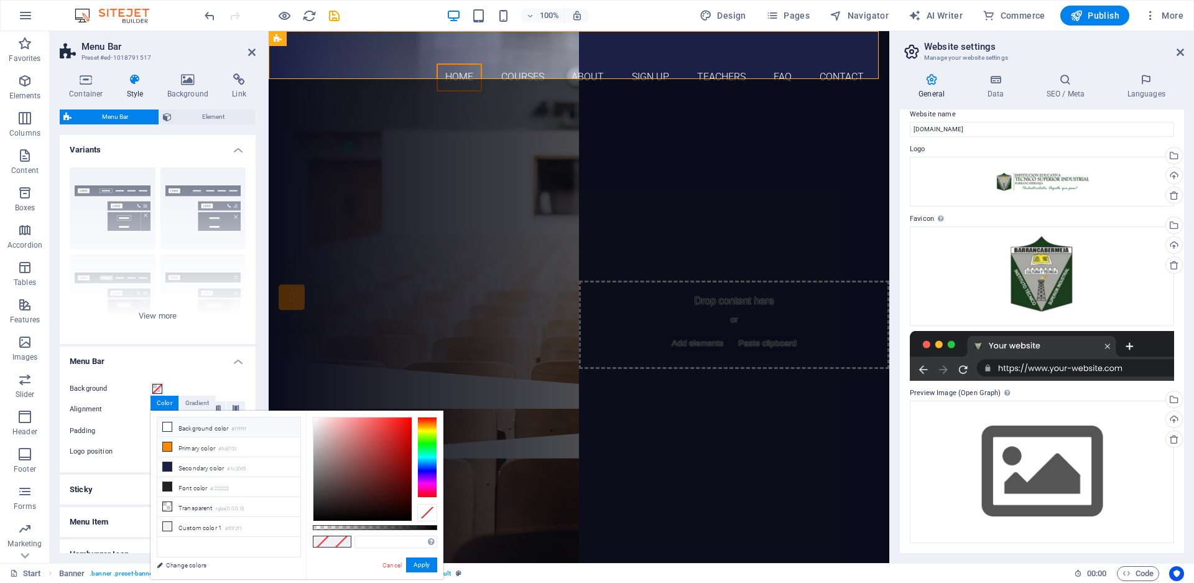
click at [168, 427] on icon at bounding box center [167, 426] width 9 height 9
type input "#ffffff"
click at [236, 423] on li "Background color #ffffff" at bounding box center [228, 427] width 143 height 20
click at [419, 559] on button "Apply" at bounding box center [421, 564] width 31 height 15
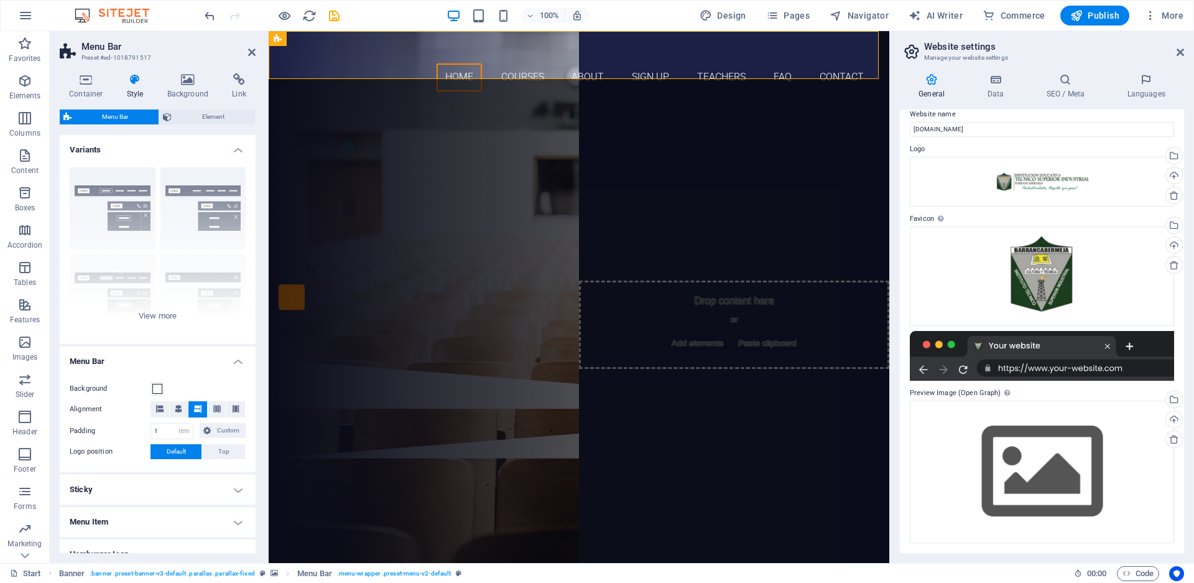
scroll to position [62, 0]
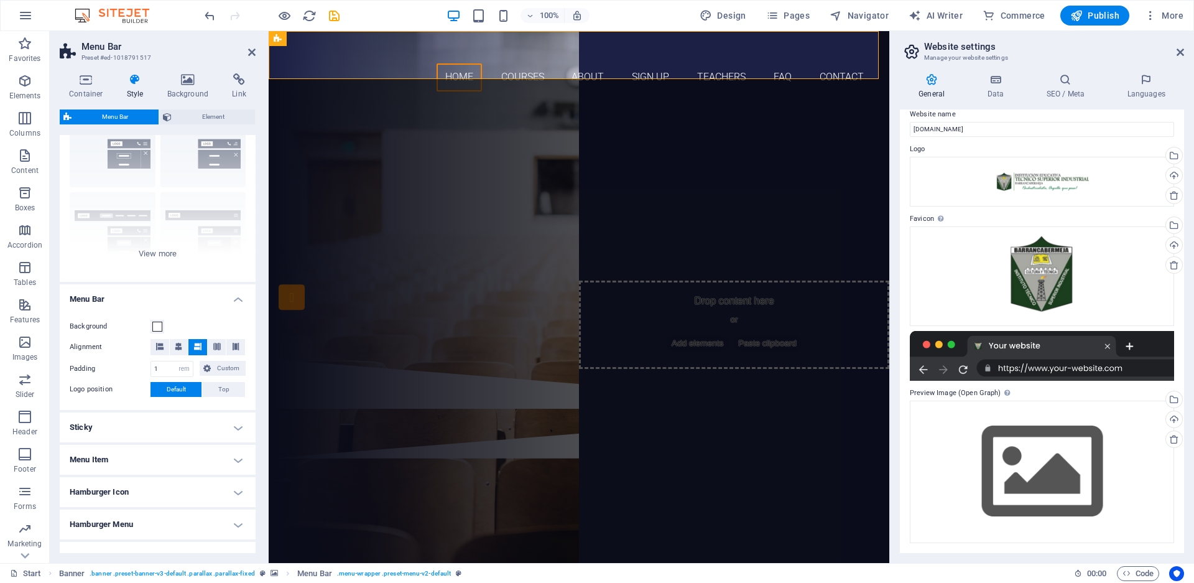
click at [229, 454] on h4 "Menu Item" at bounding box center [158, 460] width 196 height 30
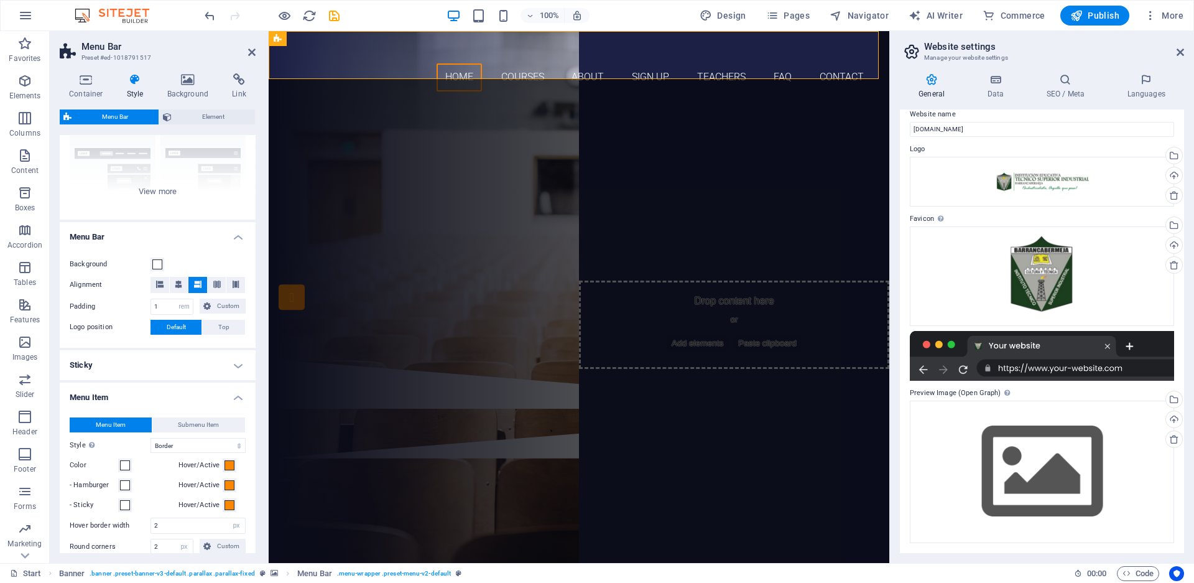
scroll to position [187, 0]
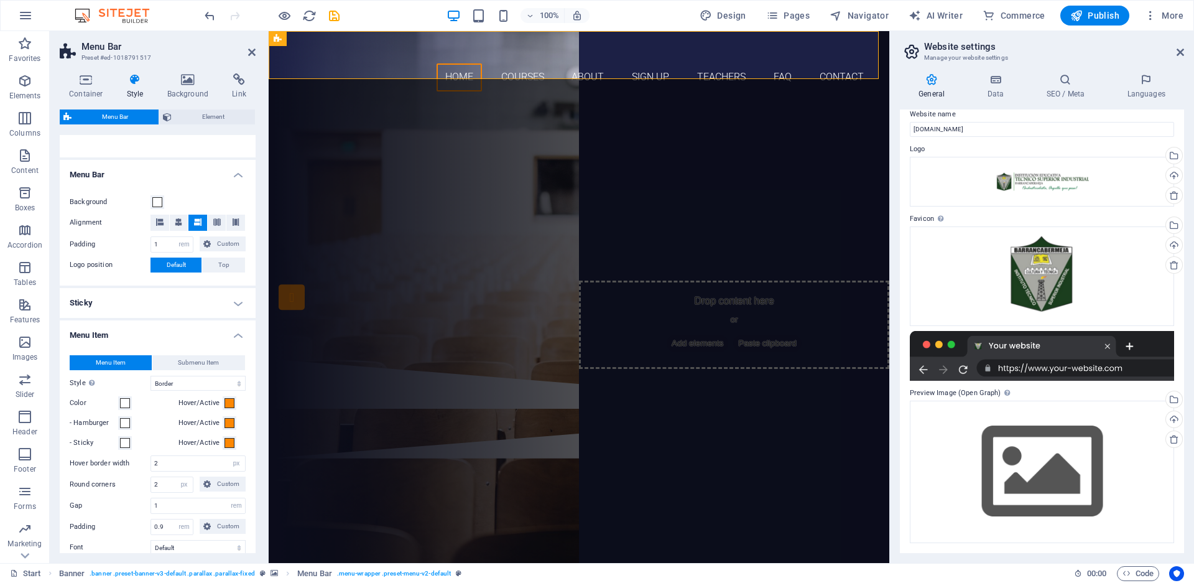
click at [110, 401] on label "Color" at bounding box center [94, 403] width 49 height 15
click at [118, 401] on button "Color" at bounding box center [125, 403] width 14 height 14
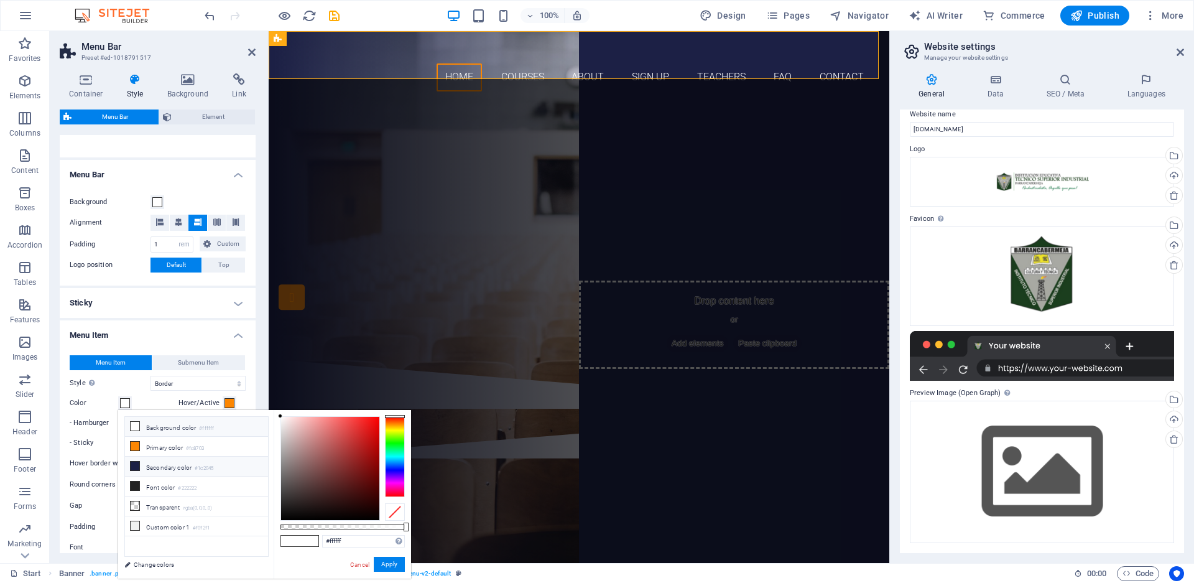
click at [161, 461] on li "Secondary color #1c2045" at bounding box center [196, 467] width 143 height 20
type input "#1c2045"
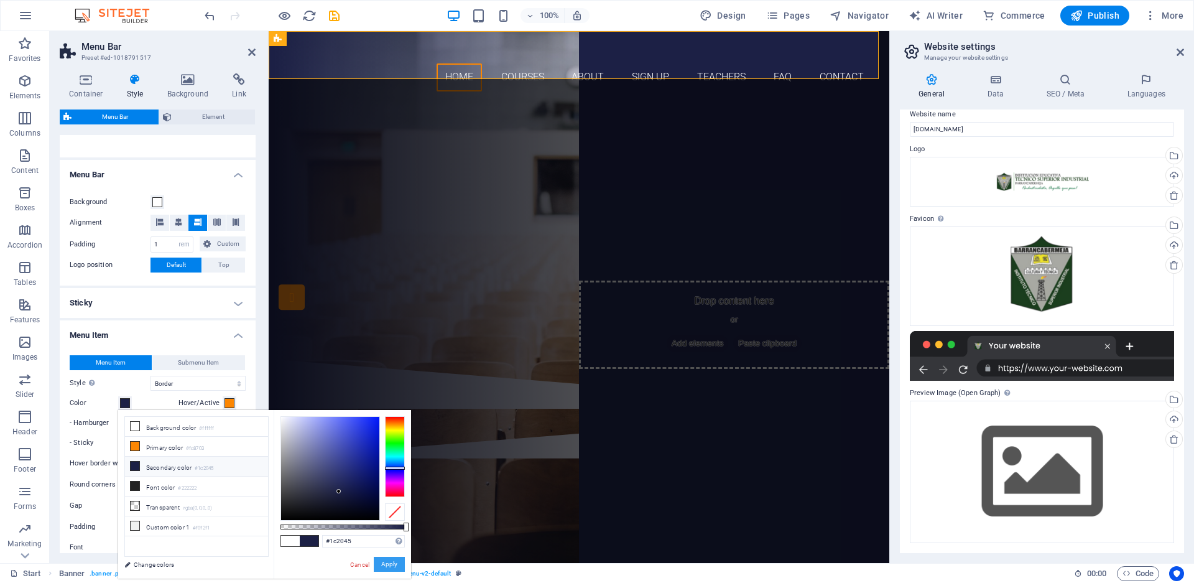
click at [387, 563] on button "Apply" at bounding box center [389, 564] width 31 height 15
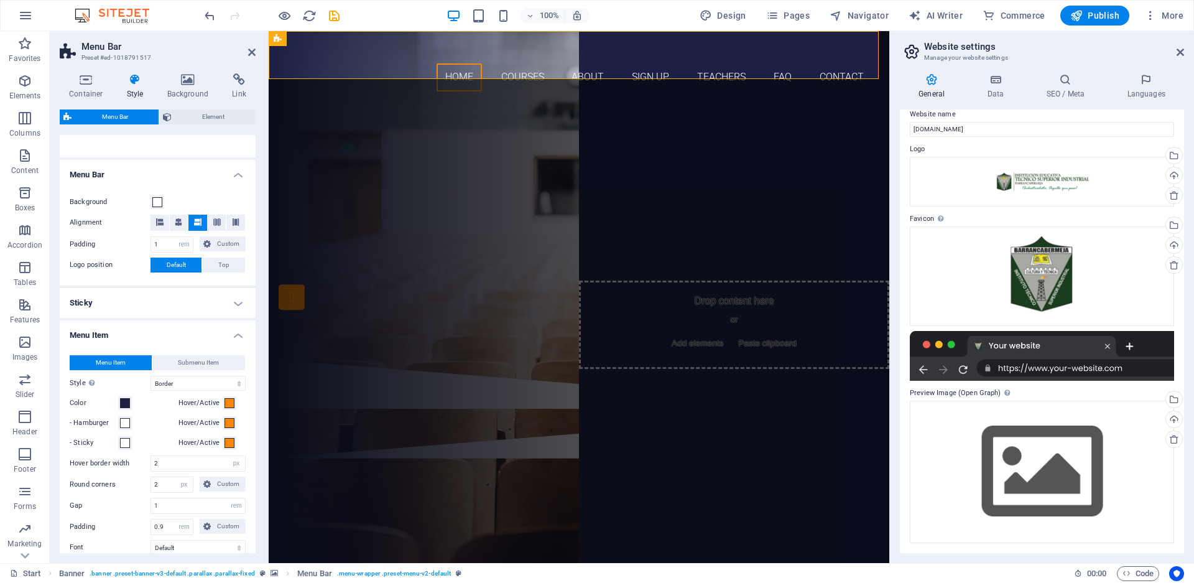
select select
drag, startPoint x: 912, startPoint y: 19, endPoint x: 1181, endPoint y: 50, distance: 270.5
click at [1181, 50] on icon at bounding box center [1180, 52] width 7 height 10
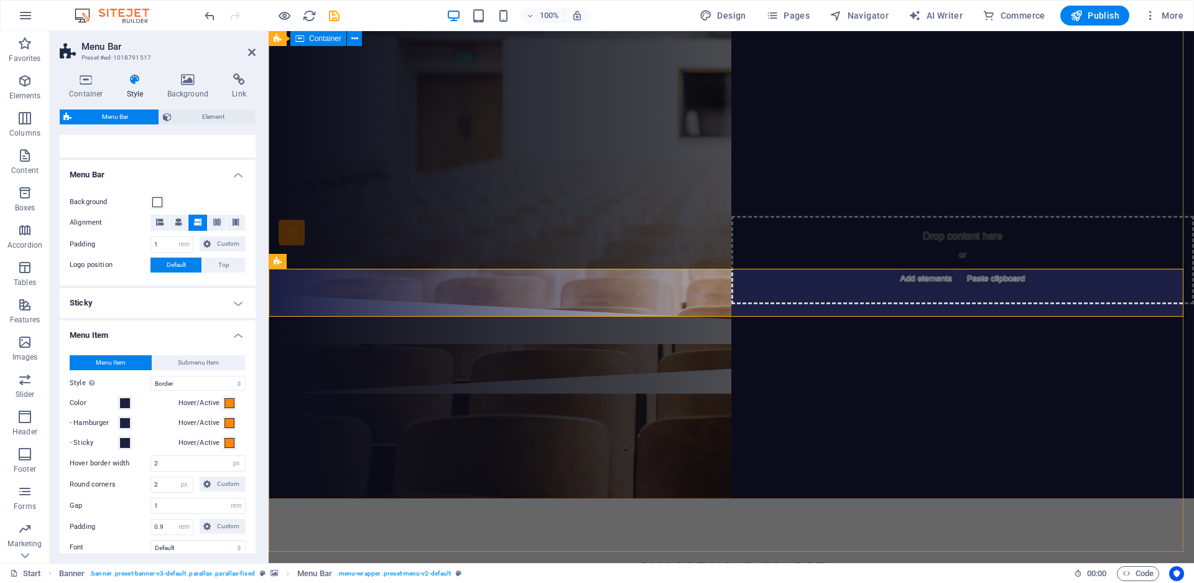
scroll to position [0, 0]
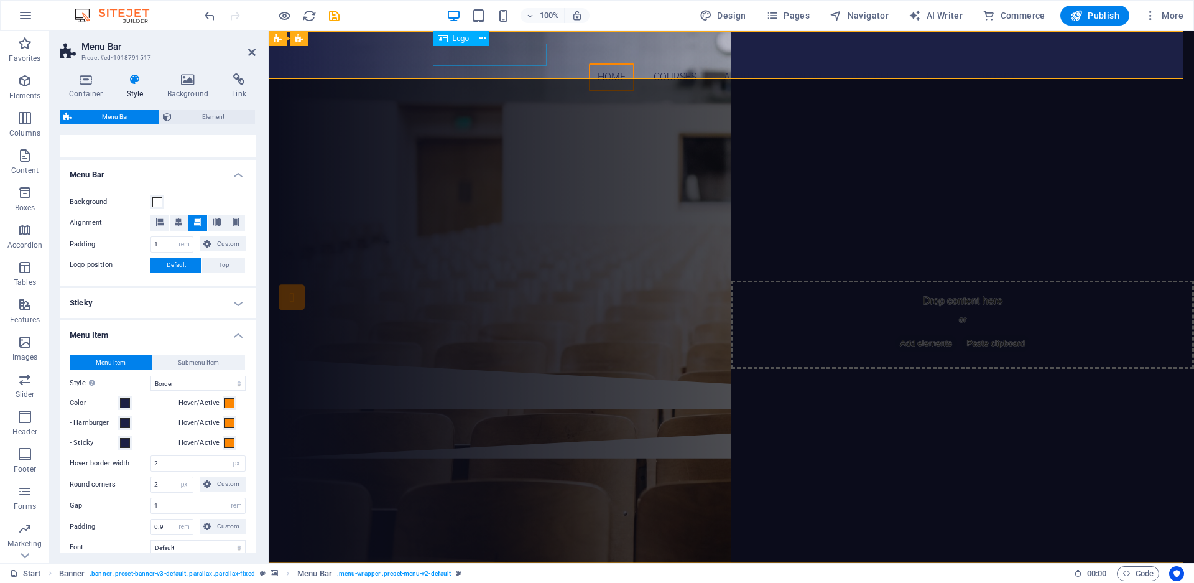
click at [454, 55] on div at bounding box center [731, 52] width 587 height 22
click at [23, 16] on icon "button" at bounding box center [25, 15] width 15 height 15
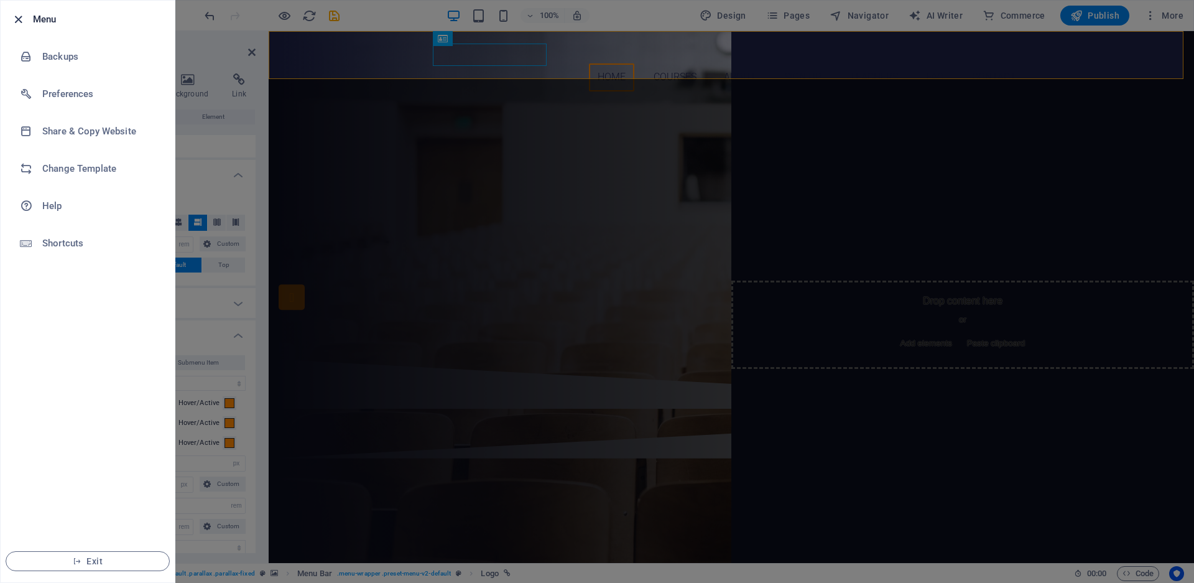
click at [24, 19] on icon "button" at bounding box center [18, 19] width 14 height 14
